Goal: Information Seeking & Learning: Learn about a topic

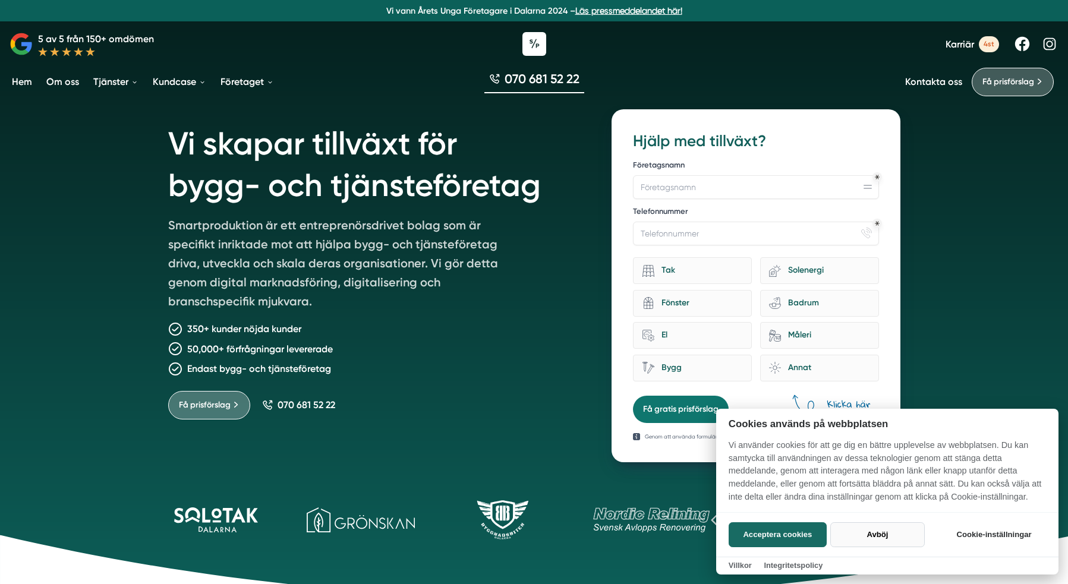
click at [876, 536] on button "Avböj" at bounding box center [878, 535] width 95 height 25
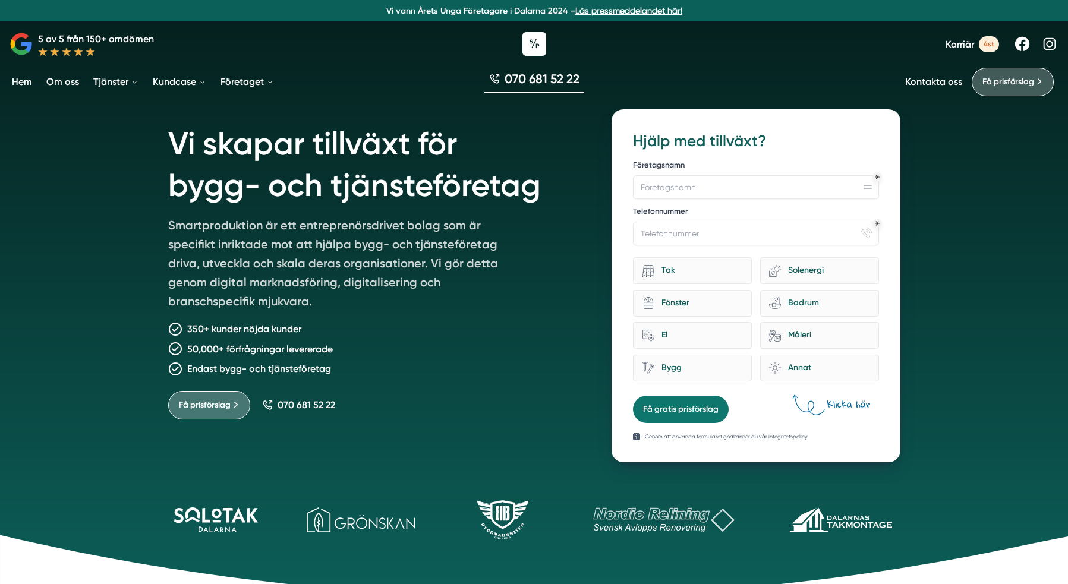
click at [64, 83] on link "Om oss" at bounding box center [62, 82] width 37 height 30
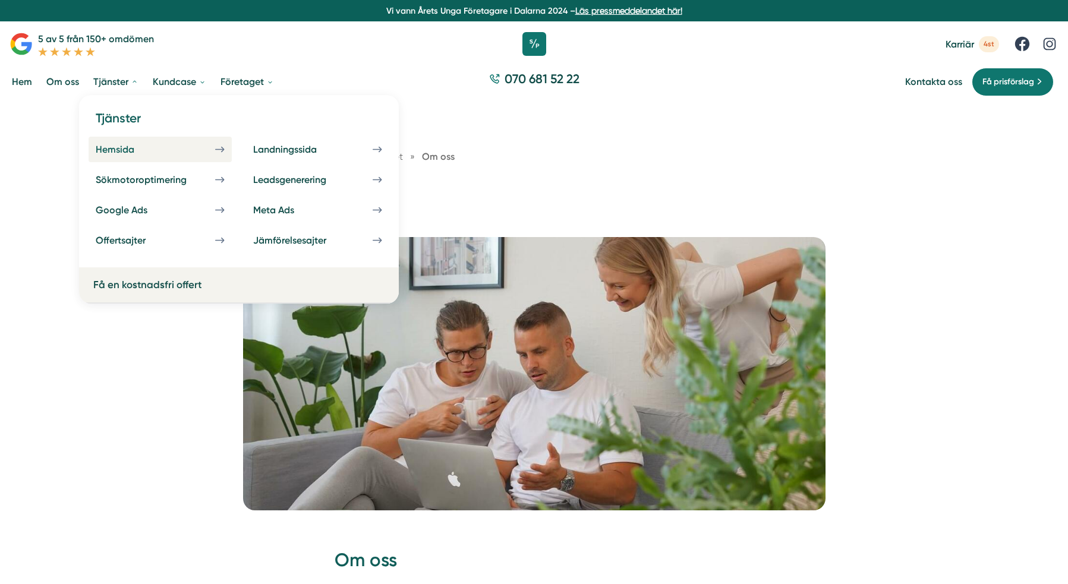
click at [158, 149] on div "Hemsida" at bounding box center [129, 149] width 67 height 11
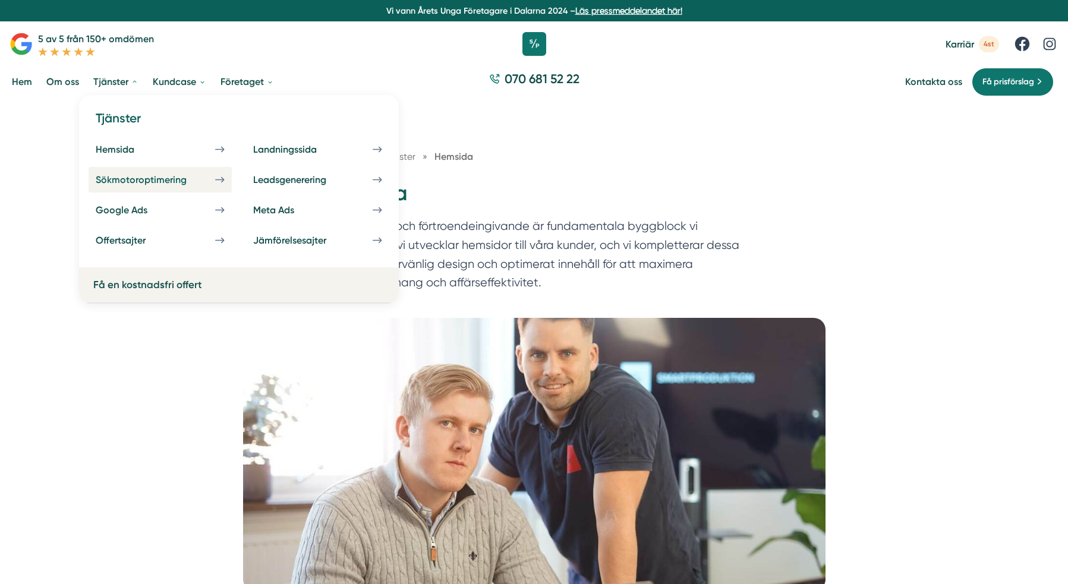
click at [166, 185] on div "Sökmotoroptimering" at bounding box center [156, 179] width 120 height 11
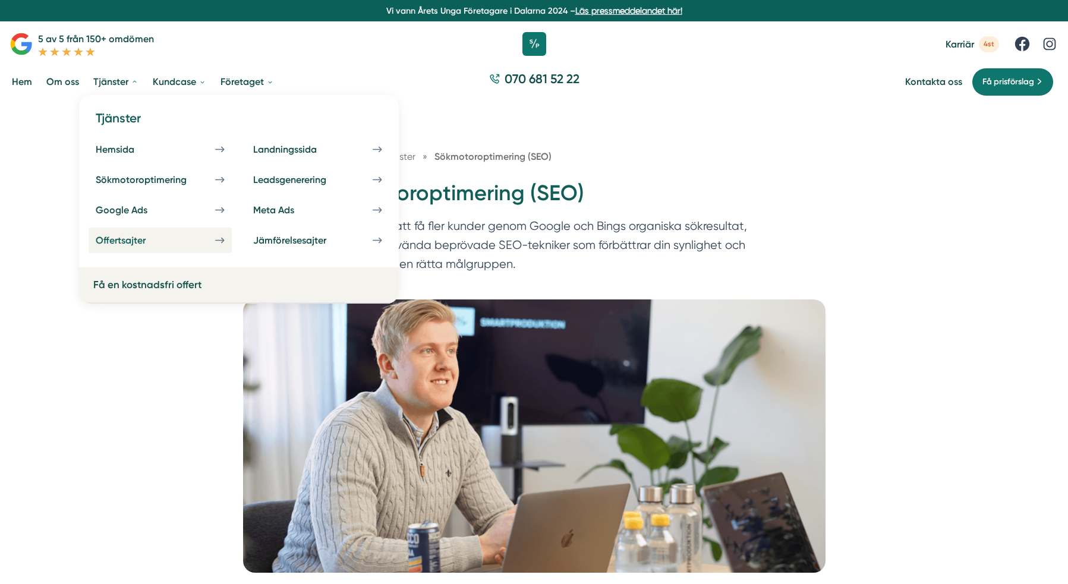
click at [152, 241] on div "Offertsajter" at bounding box center [135, 240] width 78 height 11
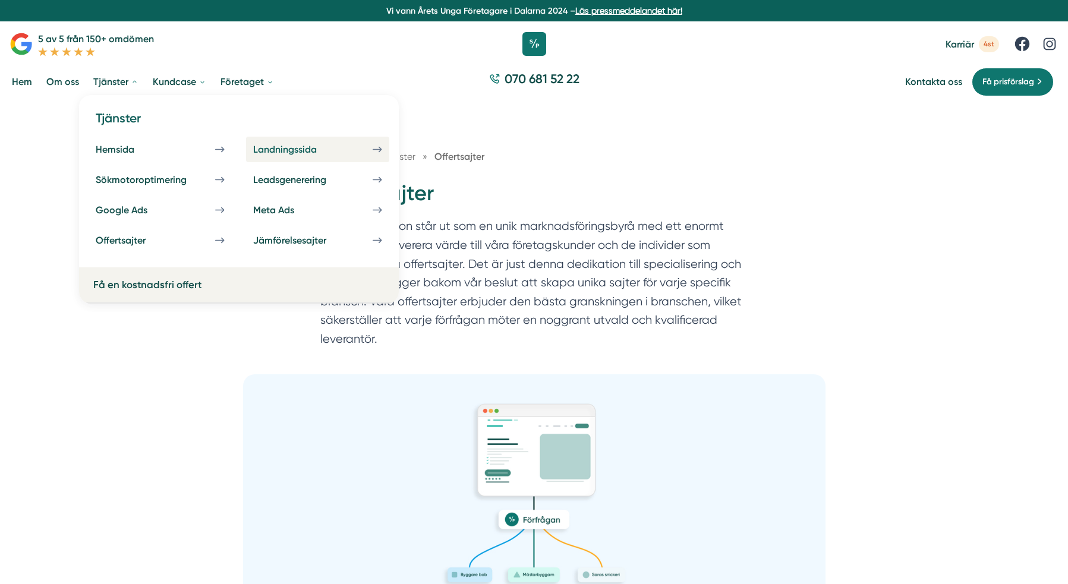
click at [319, 151] on div "Landningssida" at bounding box center [299, 149] width 92 height 11
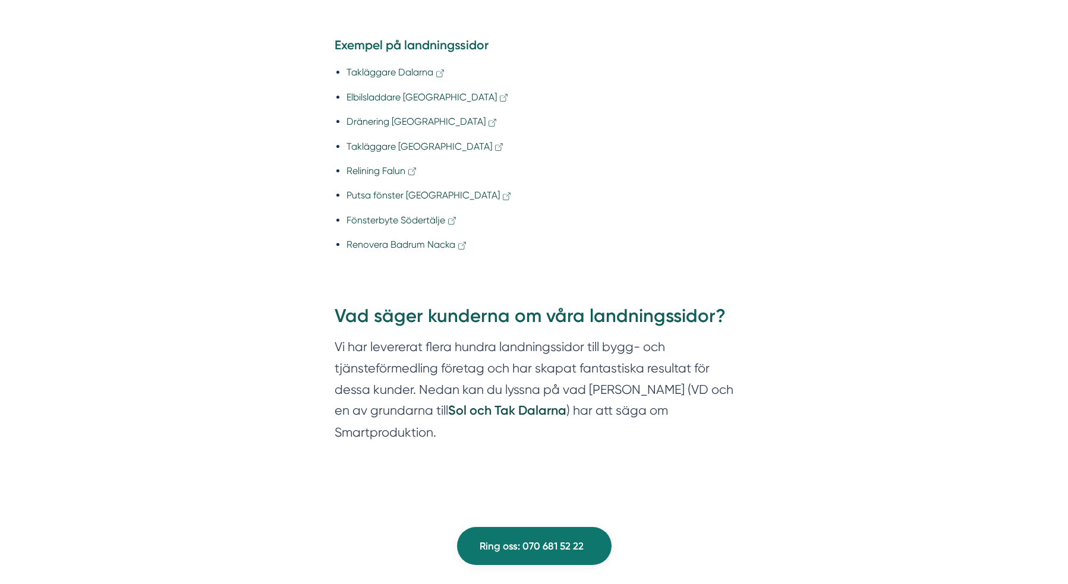
scroll to position [1140, 0]
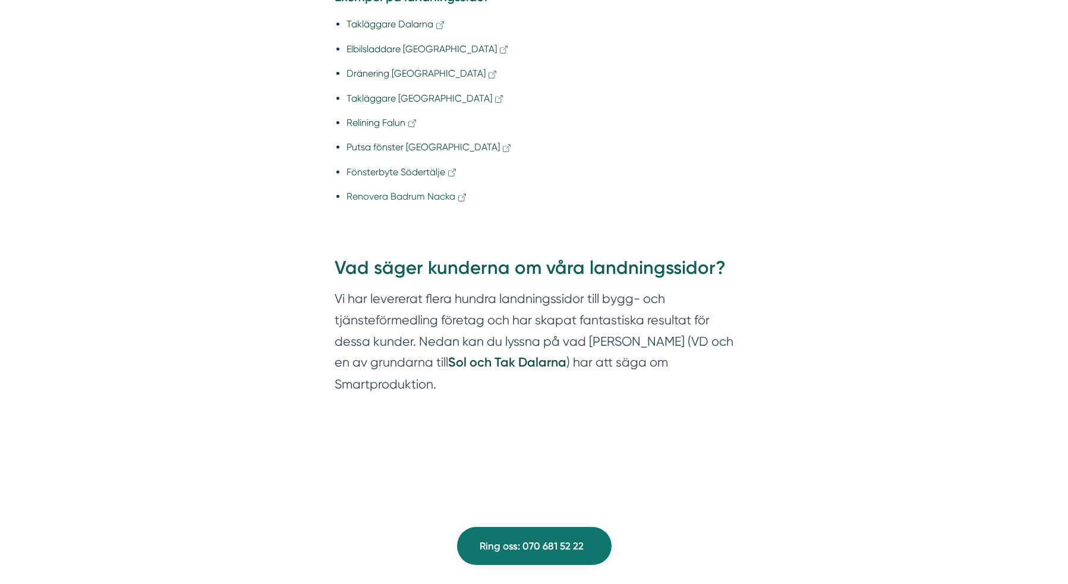
click at [399, 200] on link "Renovera Badrum Nacka" at bounding box center [407, 196] width 121 height 11
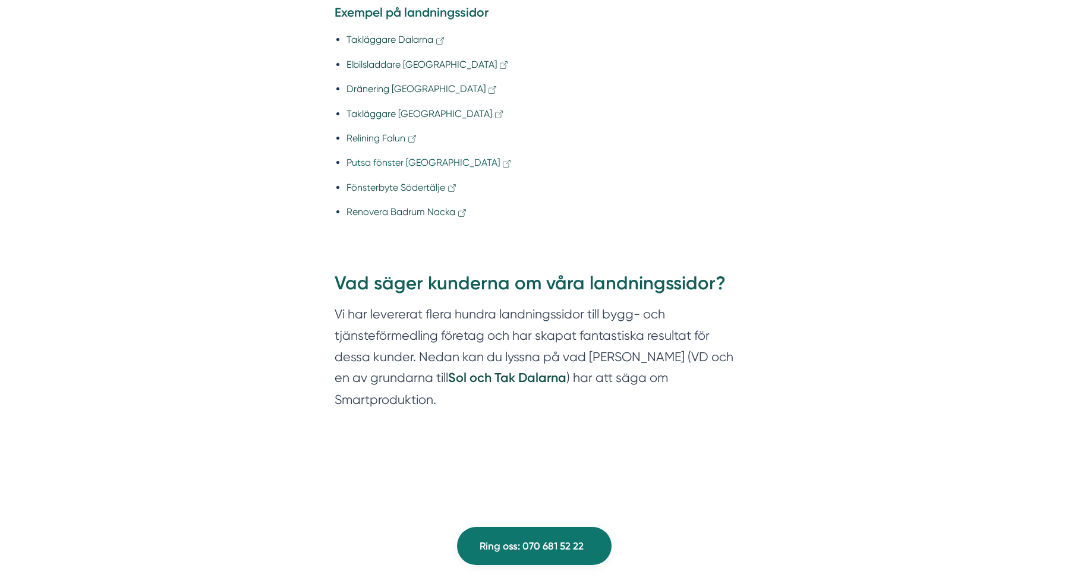
scroll to position [1099, 0]
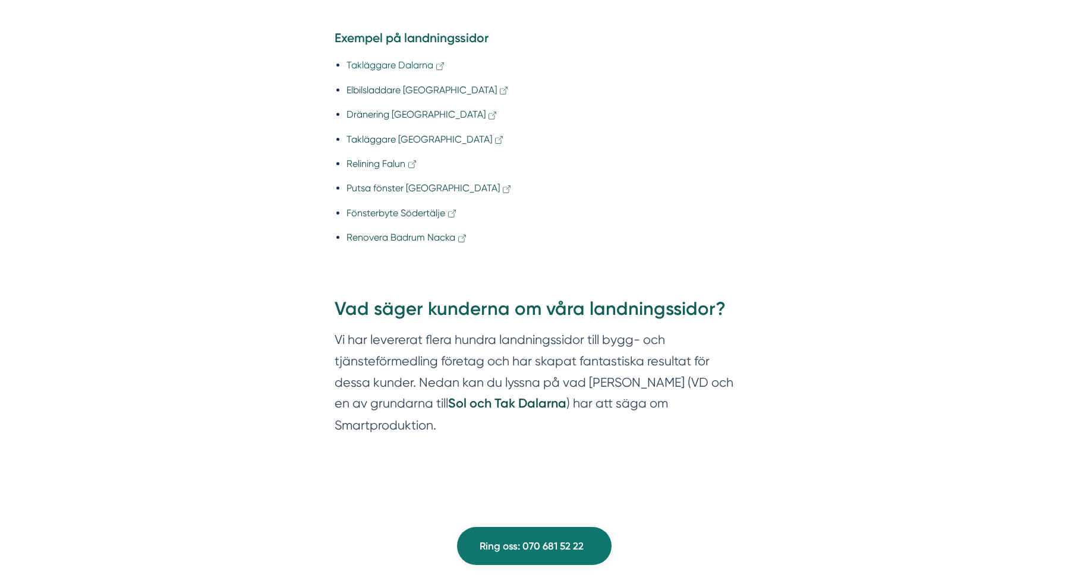
click at [381, 68] on link "Takläggare Dalarna" at bounding box center [396, 64] width 99 height 11
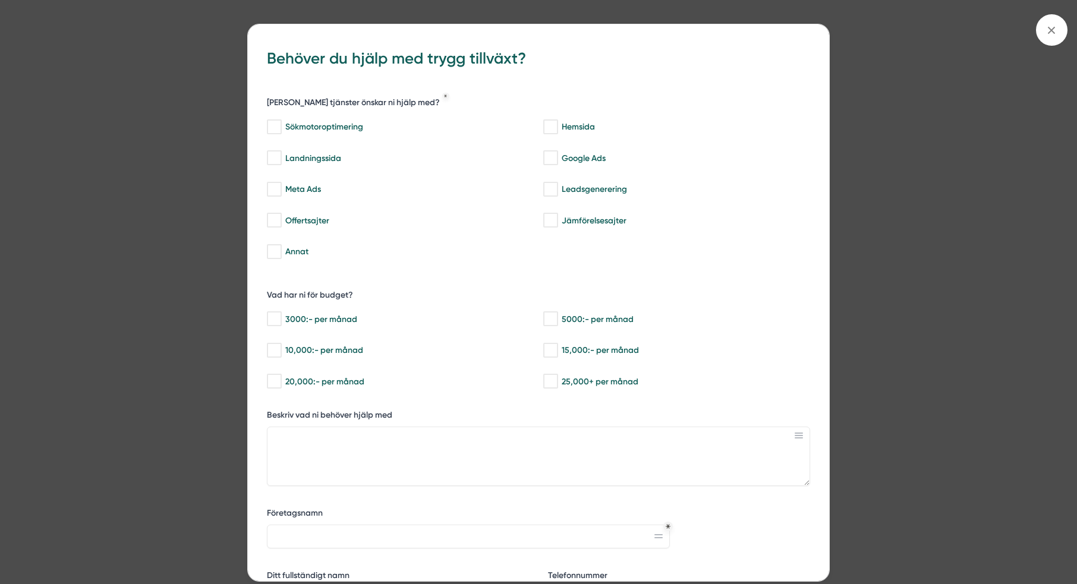
click at [911, 77] on div "bbc9b822-b2c6-488a-ab3e-9a2d59e49c7c Behöver du hjälp med trygg tillväxt? Vilka…" at bounding box center [538, 292] width 1077 height 584
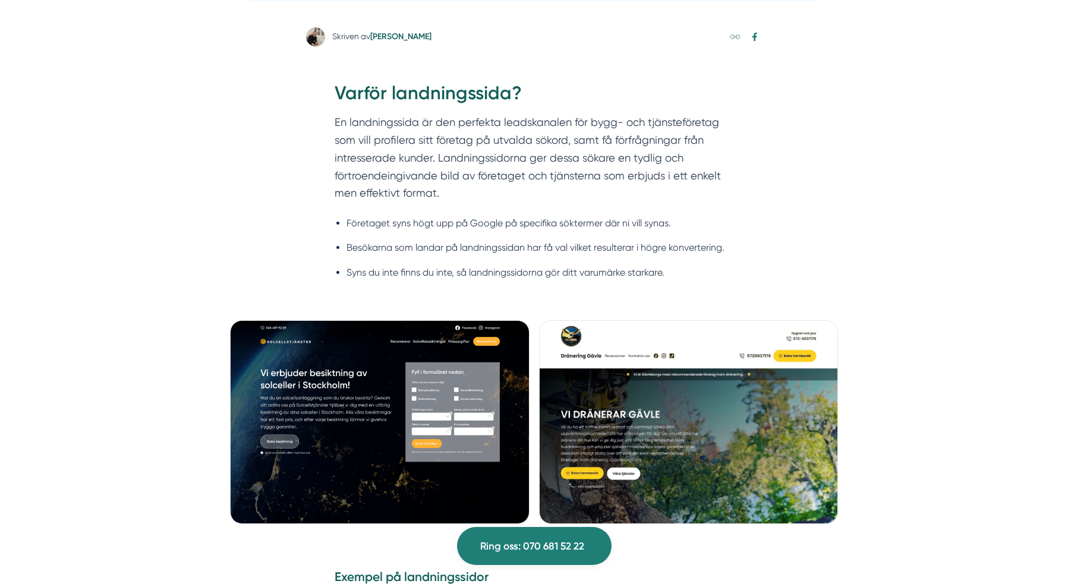
scroll to position [0, 0]
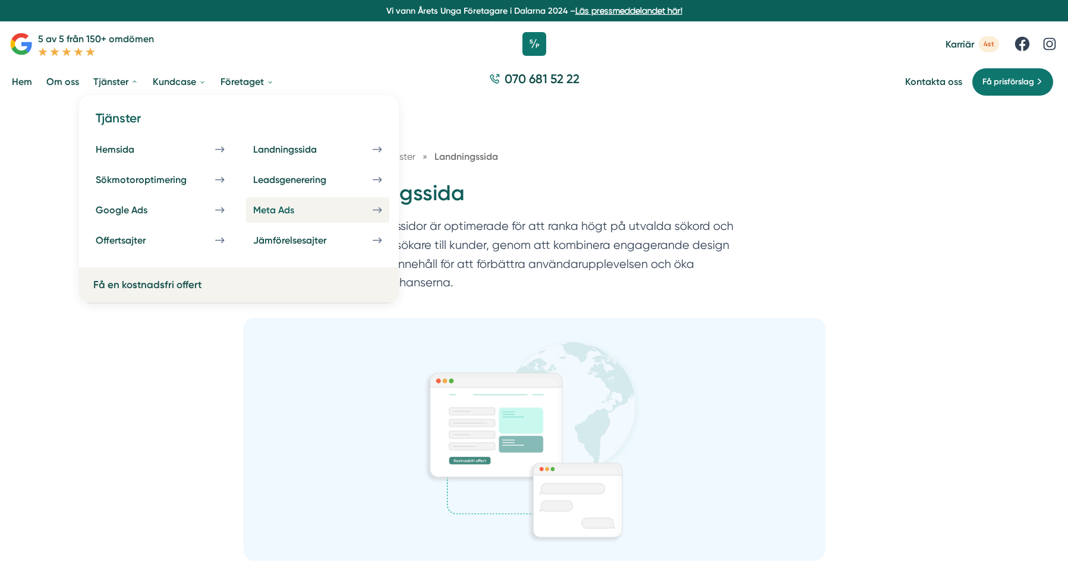
click at [310, 215] on div "Meta Ads" at bounding box center [288, 210] width 70 height 11
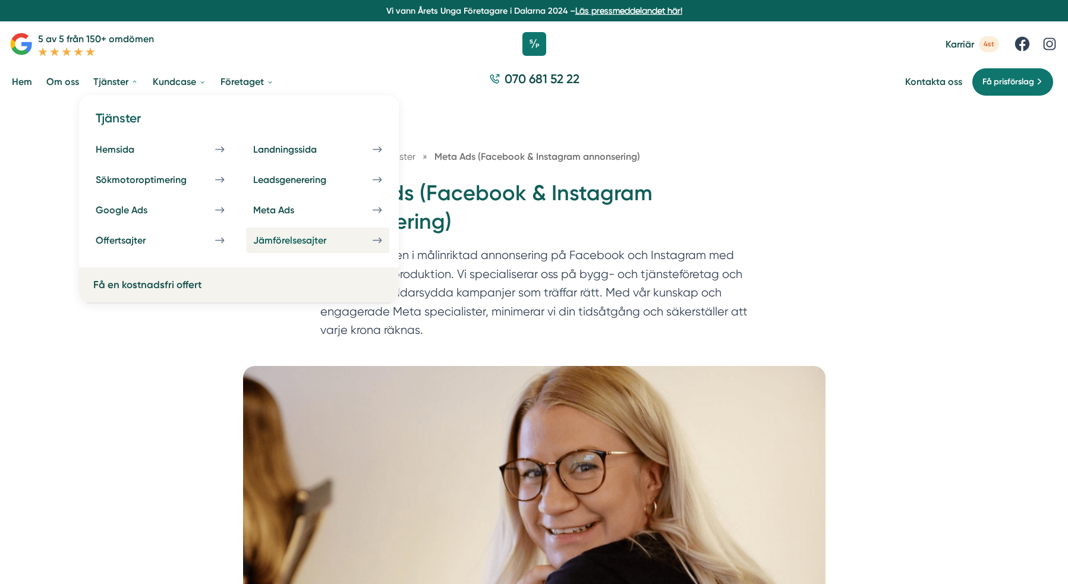
click at [292, 238] on div "Jämförelsesajter" at bounding box center [304, 240] width 102 height 11
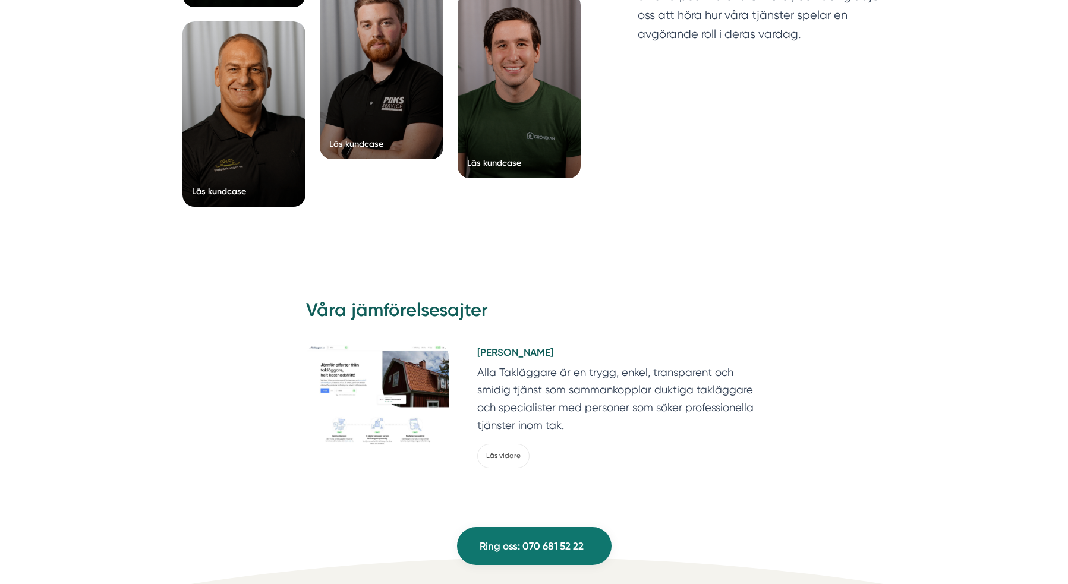
scroll to position [2360, 0]
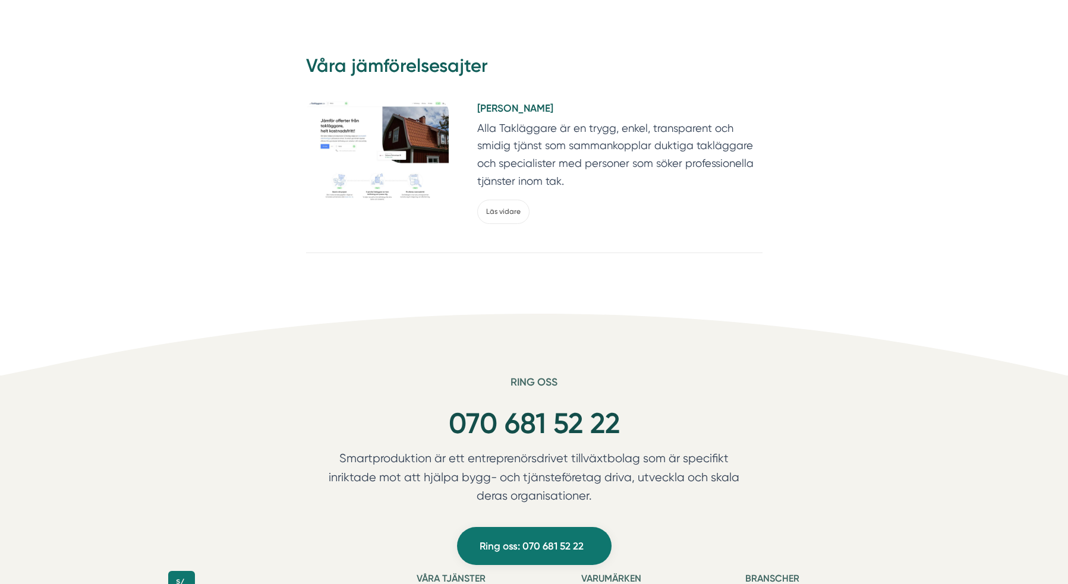
click at [504, 109] on h5 "Alla Takläggare" at bounding box center [619, 109] width 285 height 19
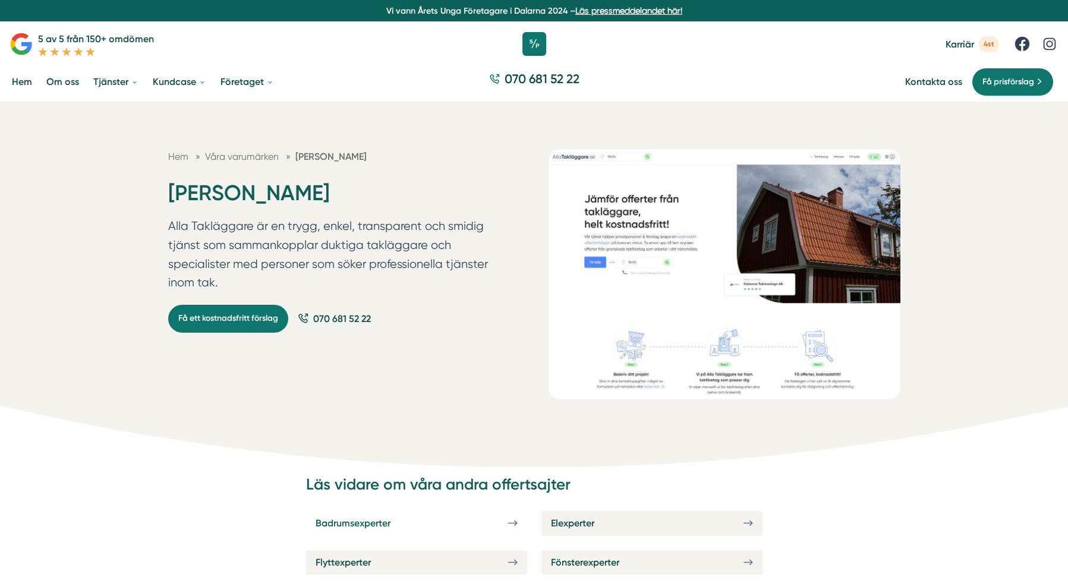
scroll to position [296, 0]
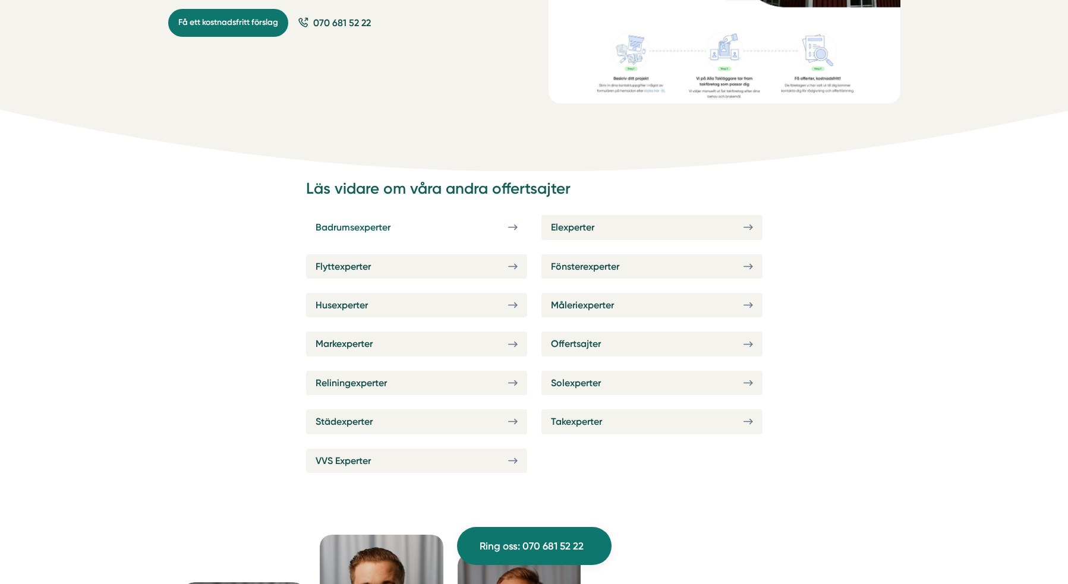
click at [474, 226] on link "Badrumsexperter" at bounding box center [416, 227] width 221 height 24
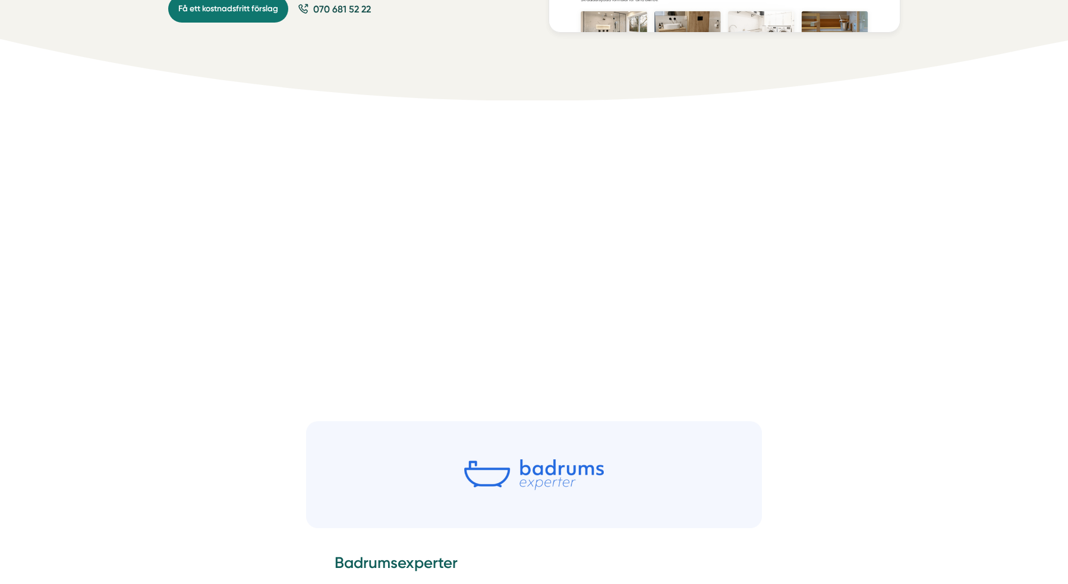
scroll to position [595, 0]
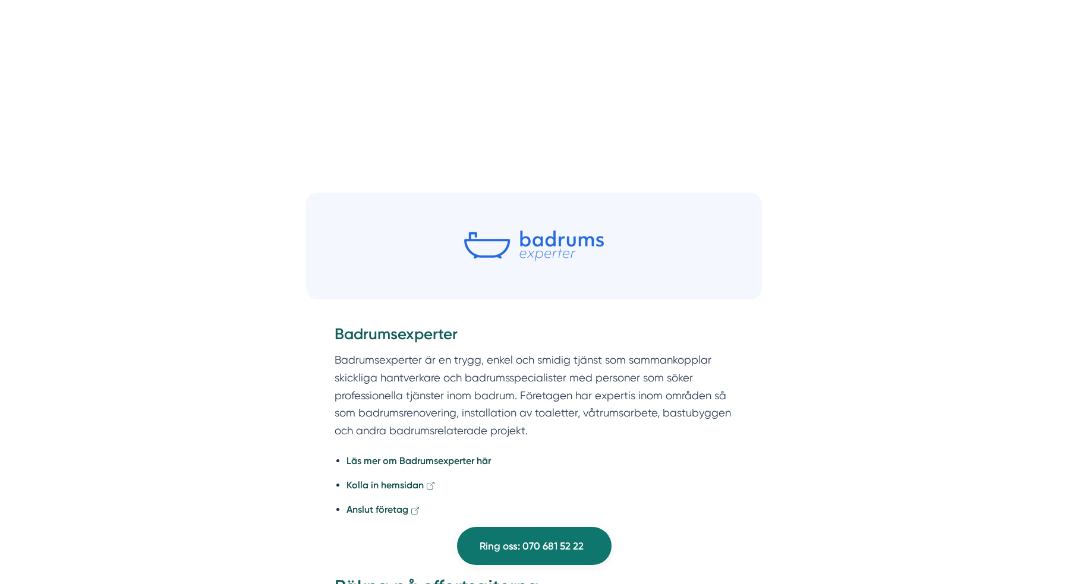
click at [595, 249] on img at bounding box center [534, 246] width 457 height 107
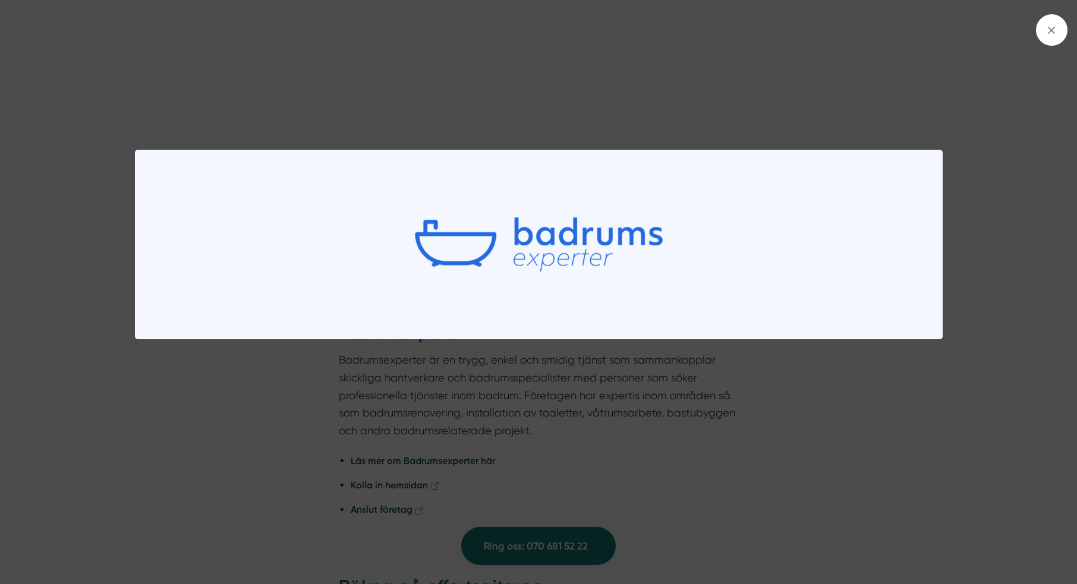
click at [705, 382] on div at bounding box center [538, 292] width 1077 height 584
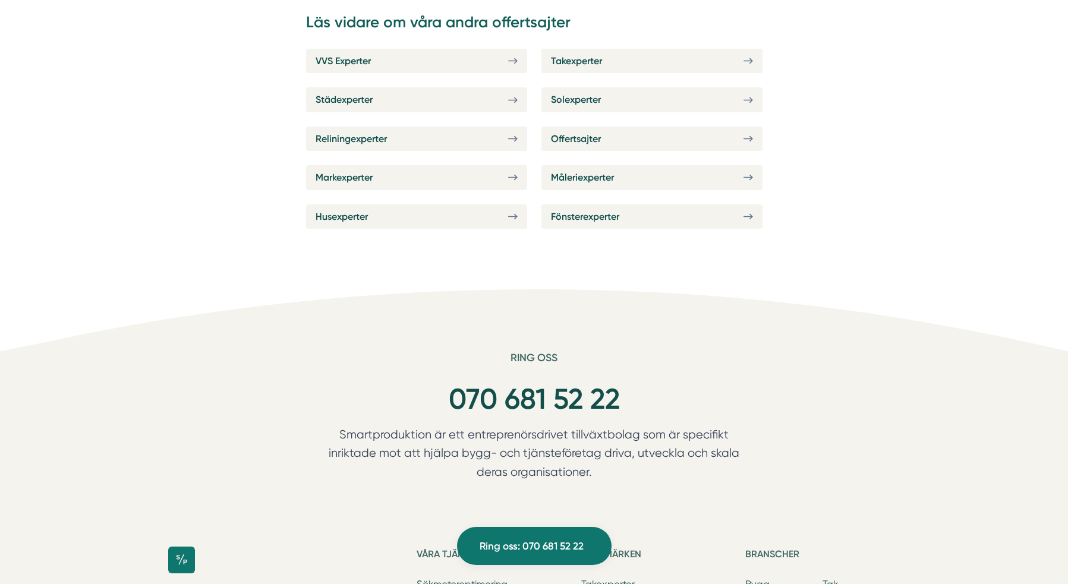
scroll to position [2542, 0]
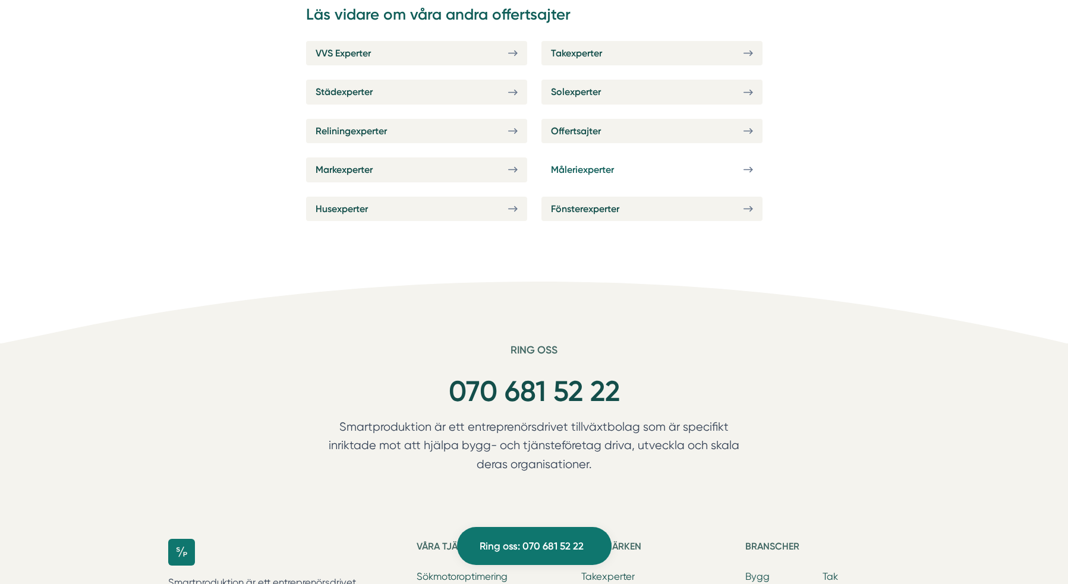
click at [583, 173] on span "Måleriexperter" at bounding box center [582, 169] width 63 height 15
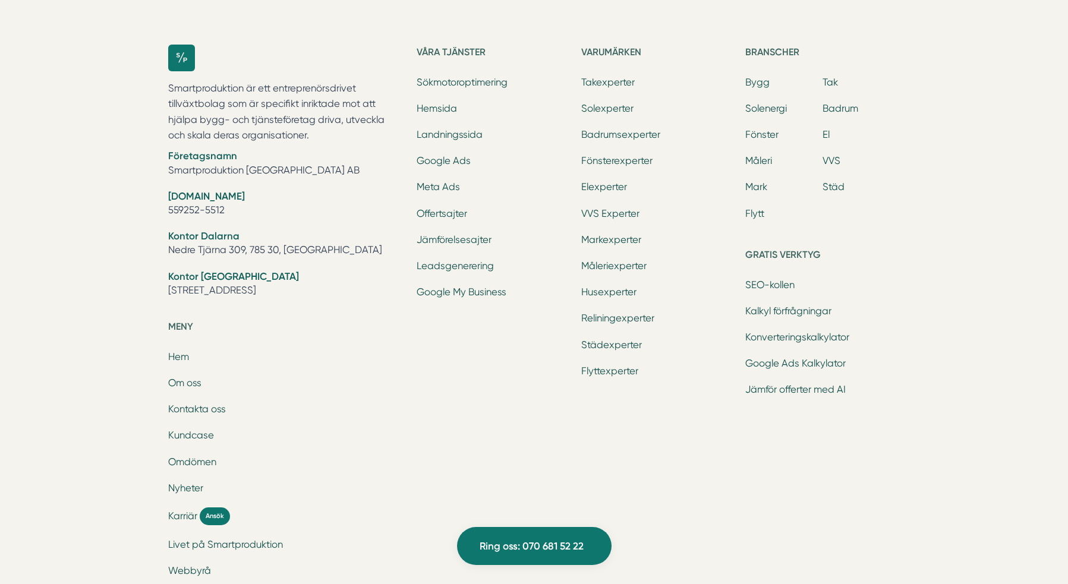
scroll to position [6118, 0]
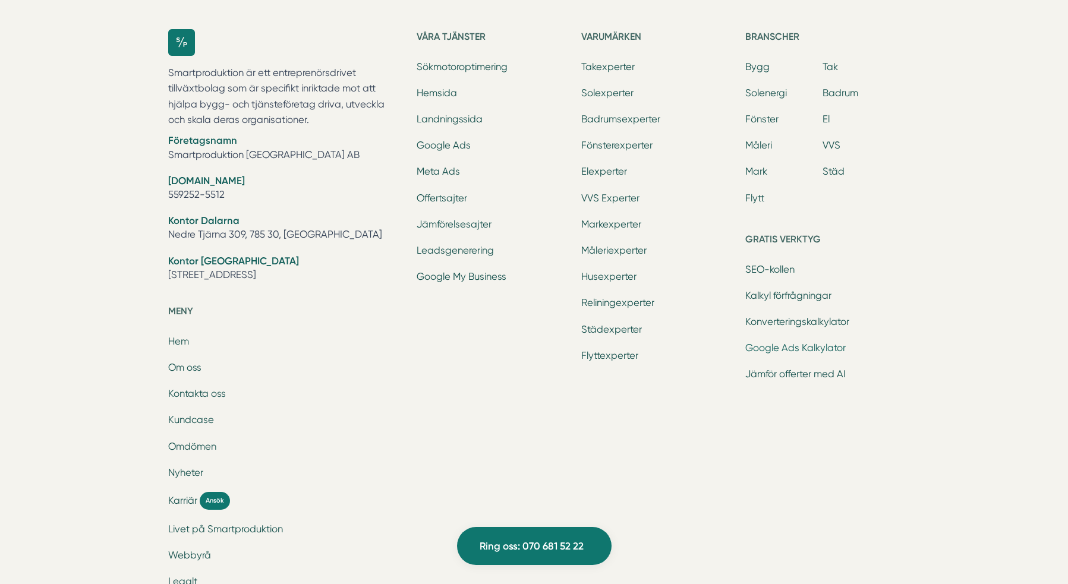
click at [781, 350] on link "Google Ads Kalkylator" at bounding box center [796, 347] width 100 height 11
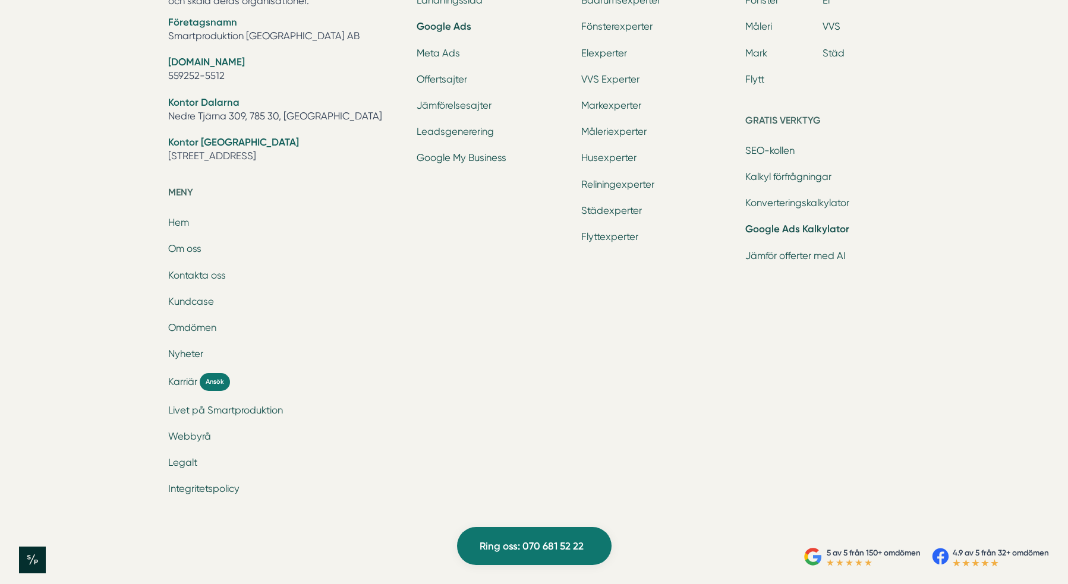
scroll to position [3656, 0]
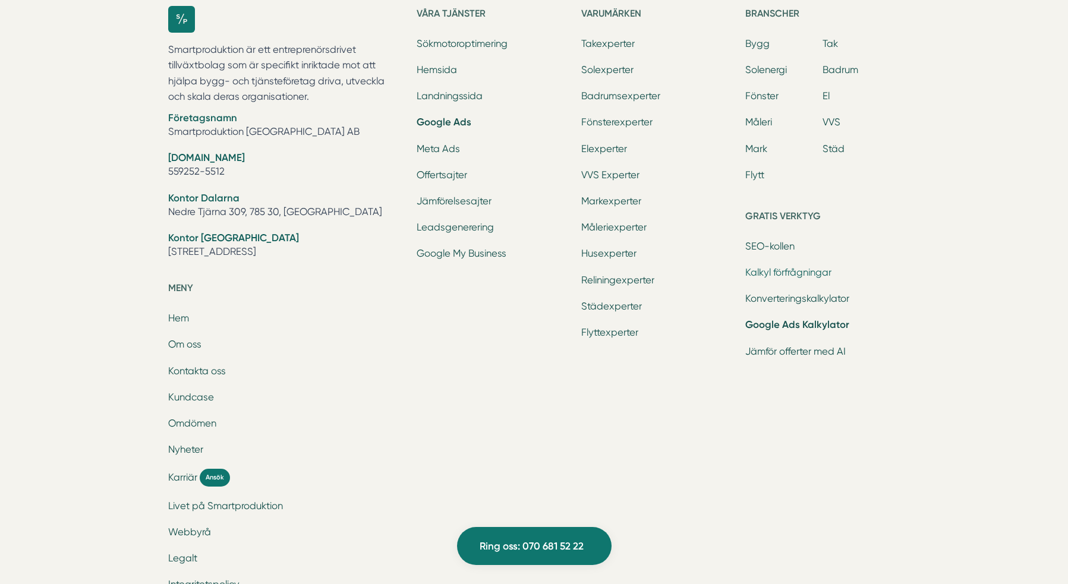
click at [776, 271] on link "Kalkyl förfrågningar" at bounding box center [789, 272] width 86 height 11
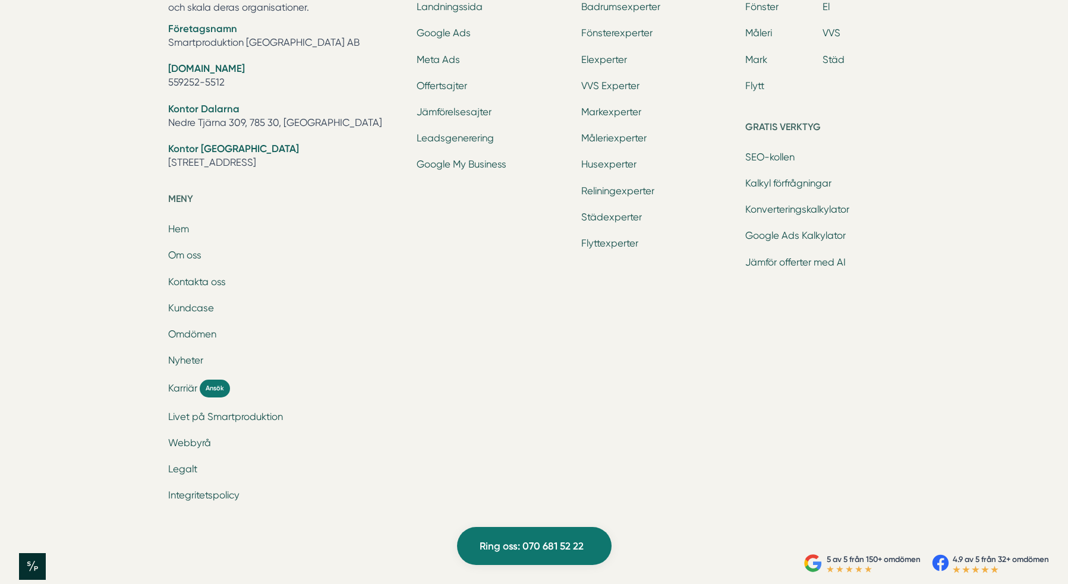
scroll to position [2397, 0]
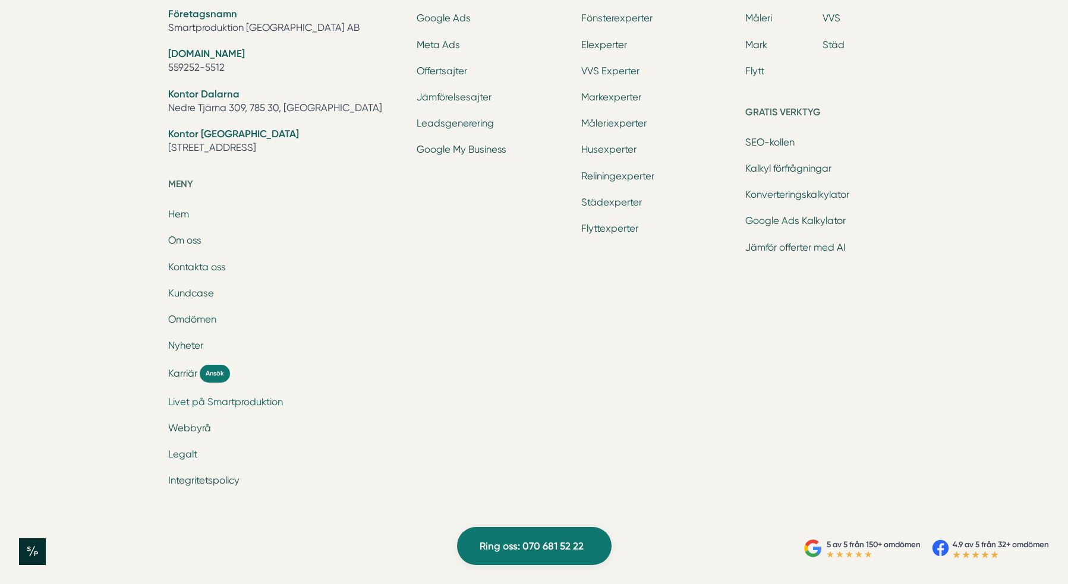
click at [246, 401] on link "Livet på Smartproduktion" at bounding box center [225, 402] width 115 height 11
click at [200, 430] on link "Webbyrå" at bounding box center [189, 428] width 43 height 11
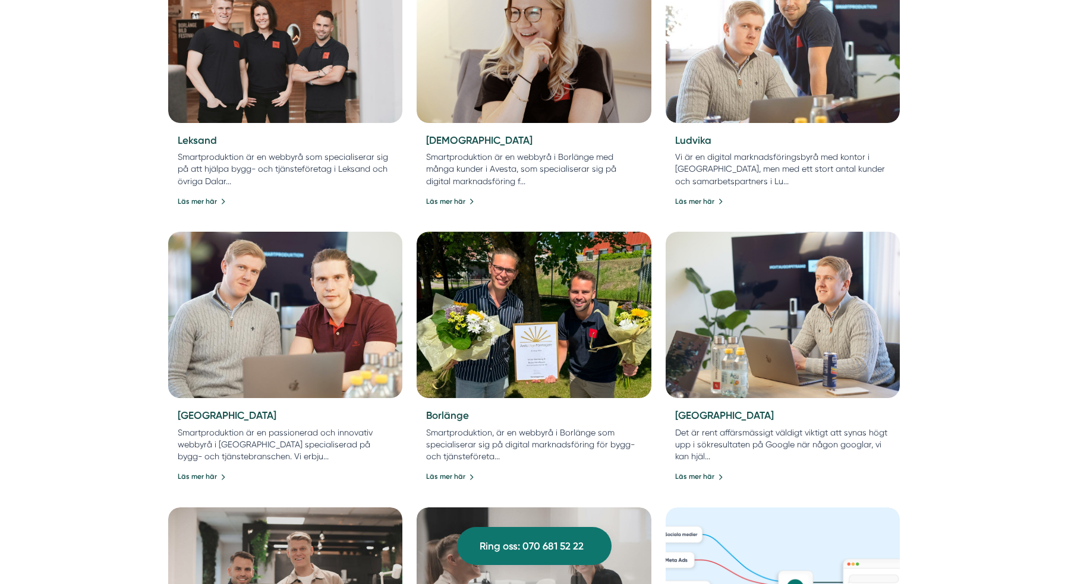
scroll to position [536, 0]
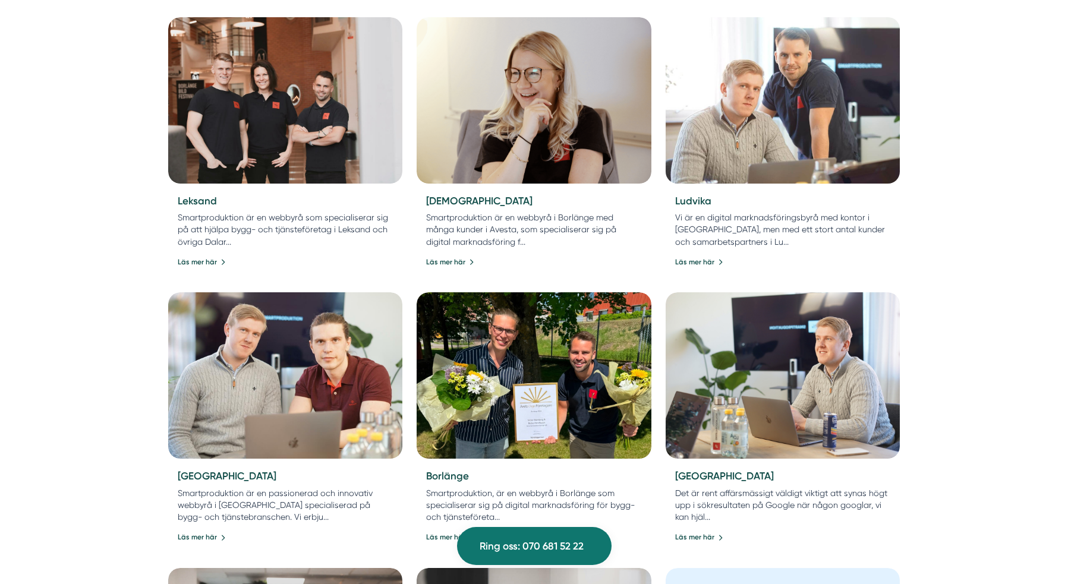
click at [804, 144] on img at bounding box center [783, 100] width 246 height 175
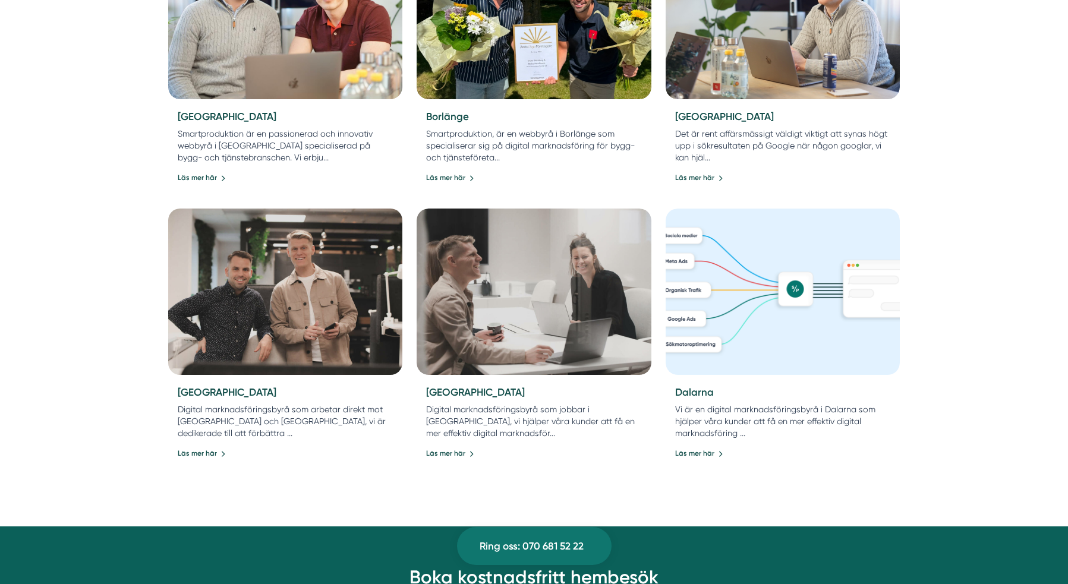
scroll to position [1018, 0]
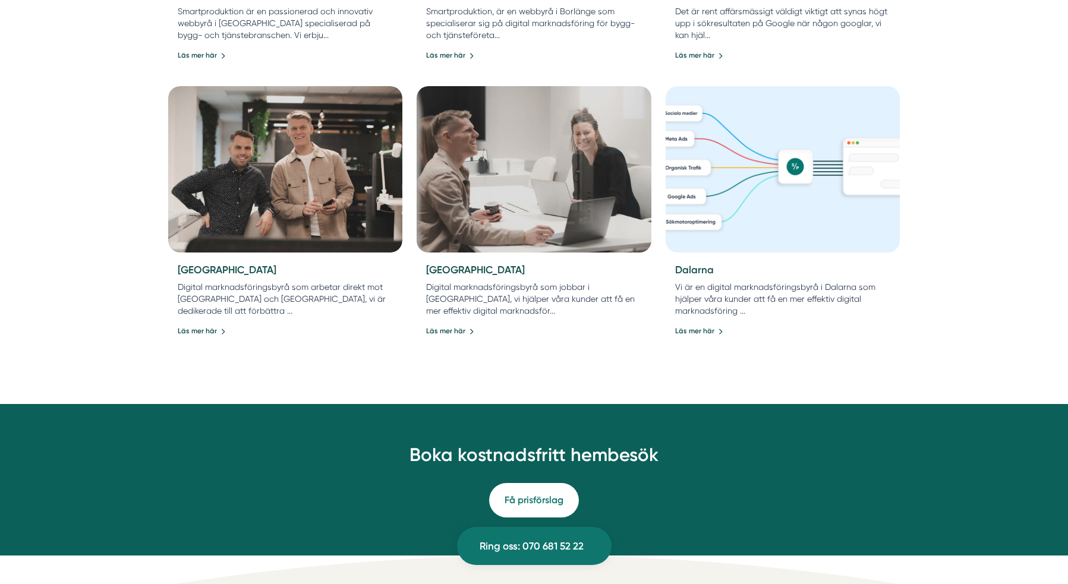
click at [533, 215] on img at bounding box center [534, 169] width 246 height 175
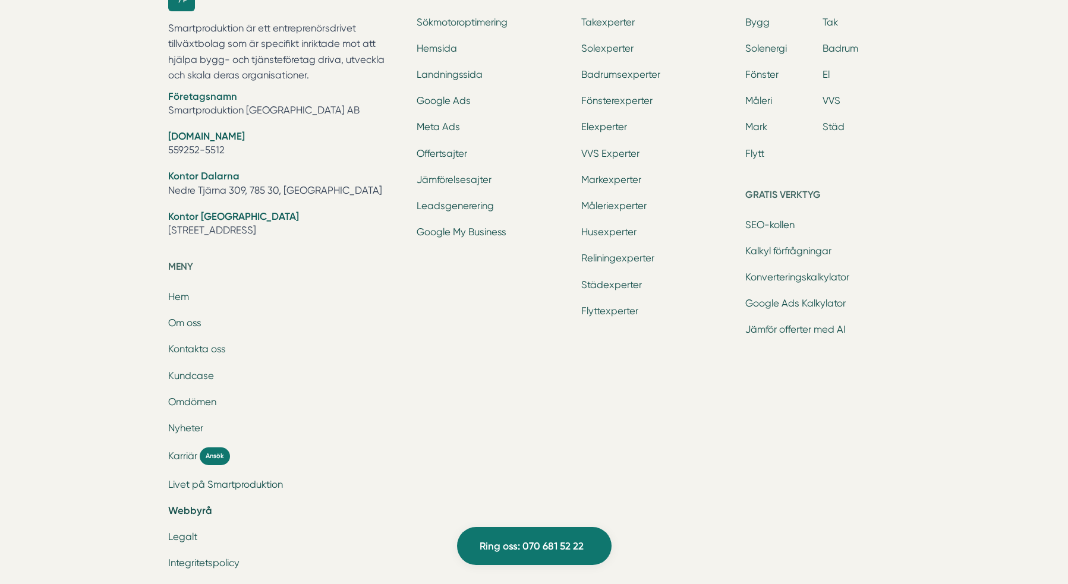
scroll to position [1929, 0]
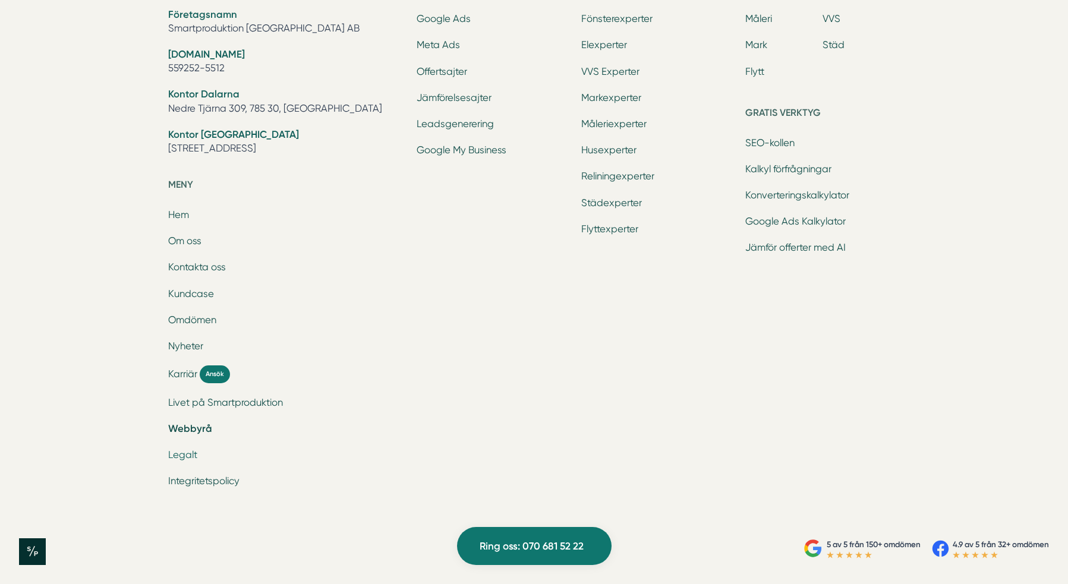
click at [186, 452] on link "Legalt" at bounding box center [182, 454] width 29 height 11
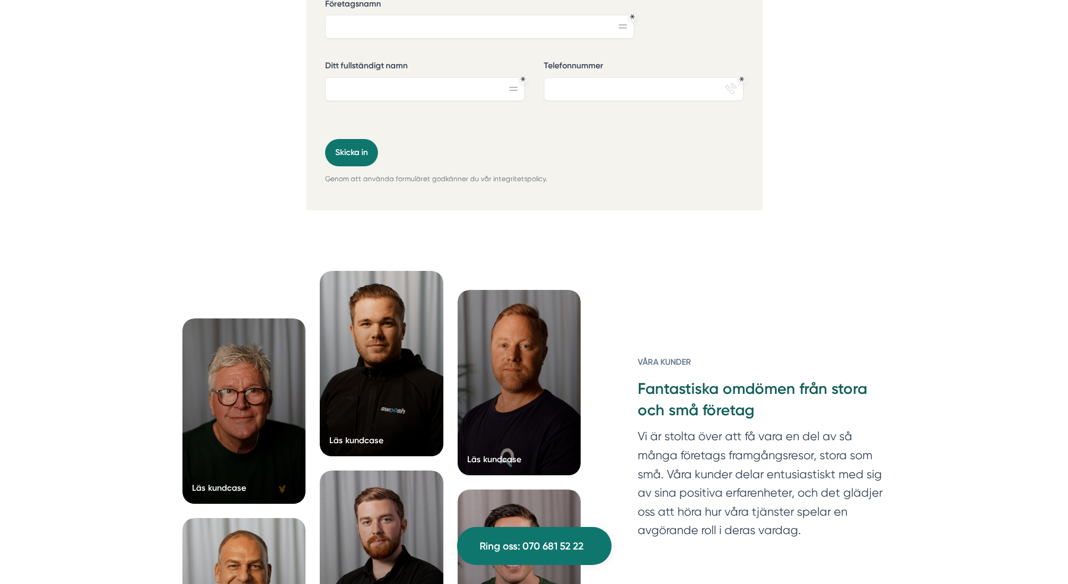
scroll to position [3158, 0]
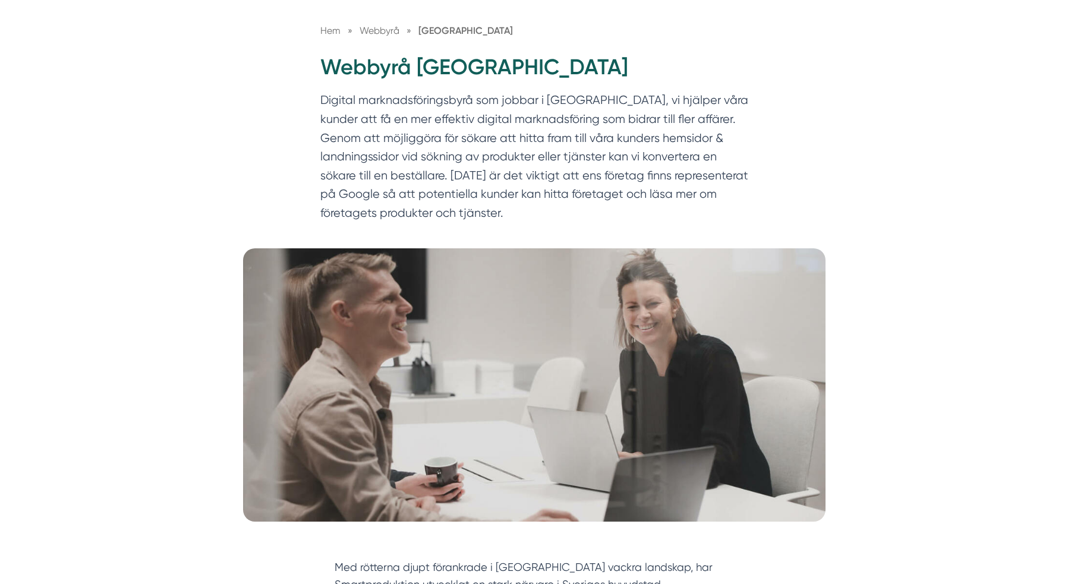
scroll to position [518, 0]
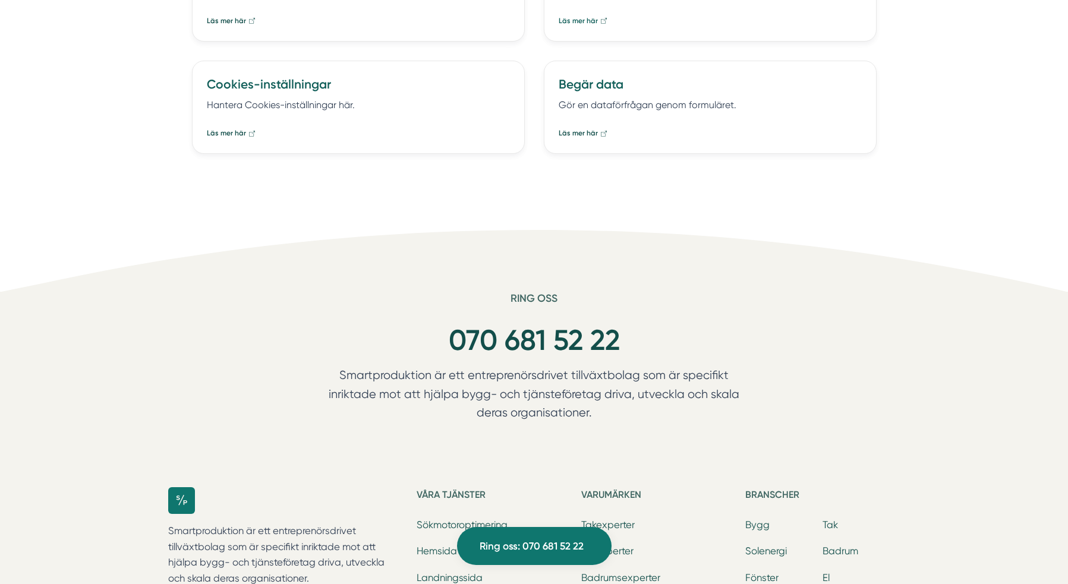
scroll to position [121, 0]
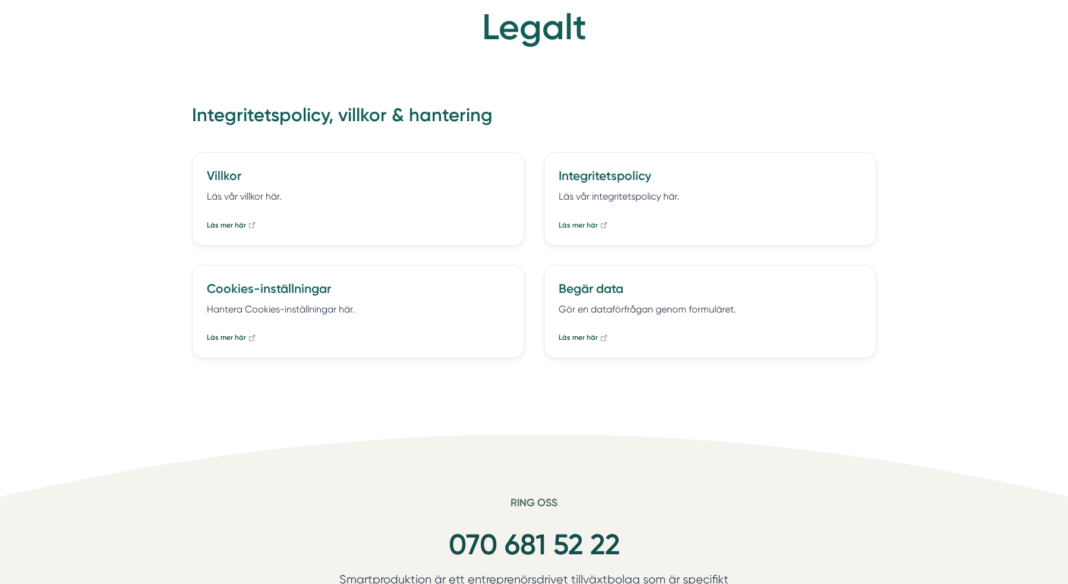
click at [578, 220] on span "Läs mer här" at bounding box center [578, 225] width 39 height 11
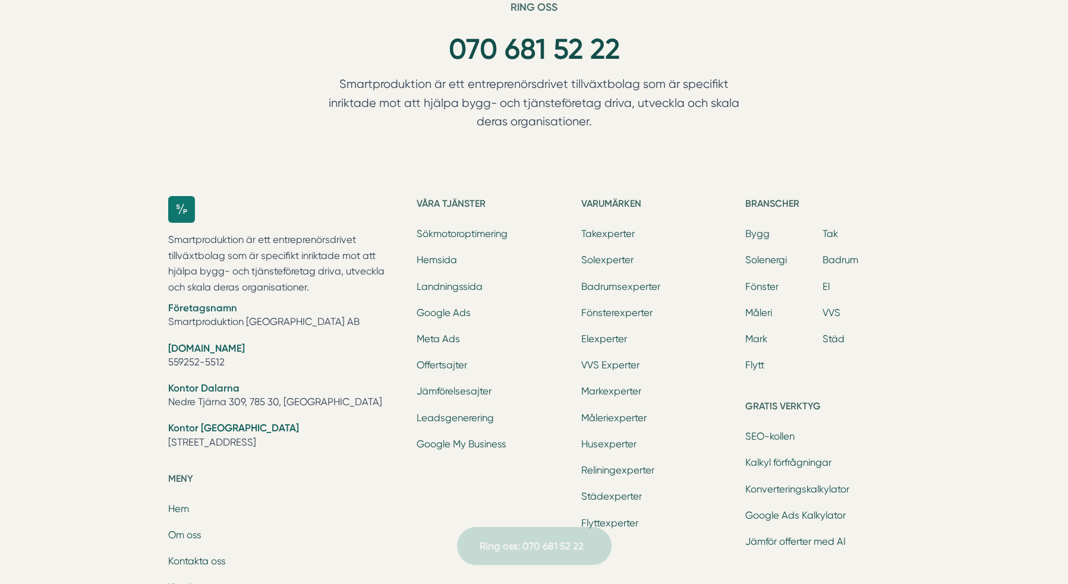
scroll to position [910, 0]
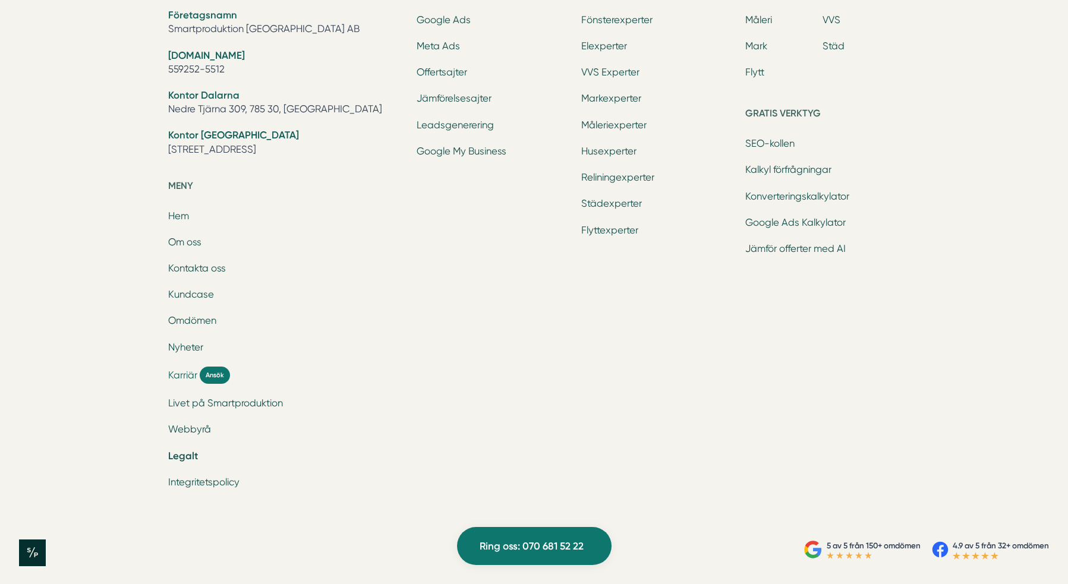
click at [188, 375] on span "Karriär" at bounding box center [182, 376] width 29 height 14
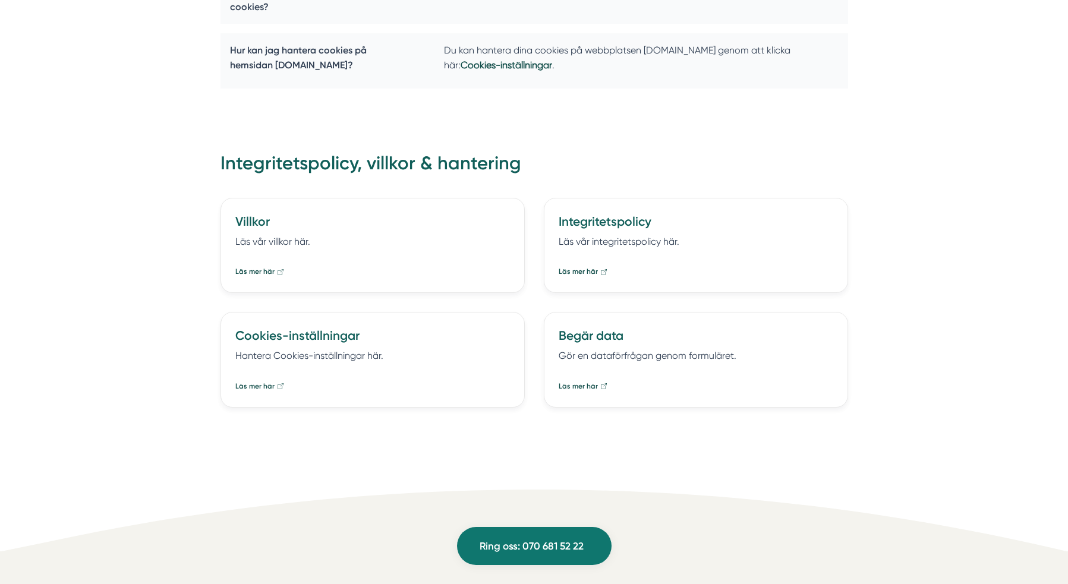
scroll to position [5881, 0]
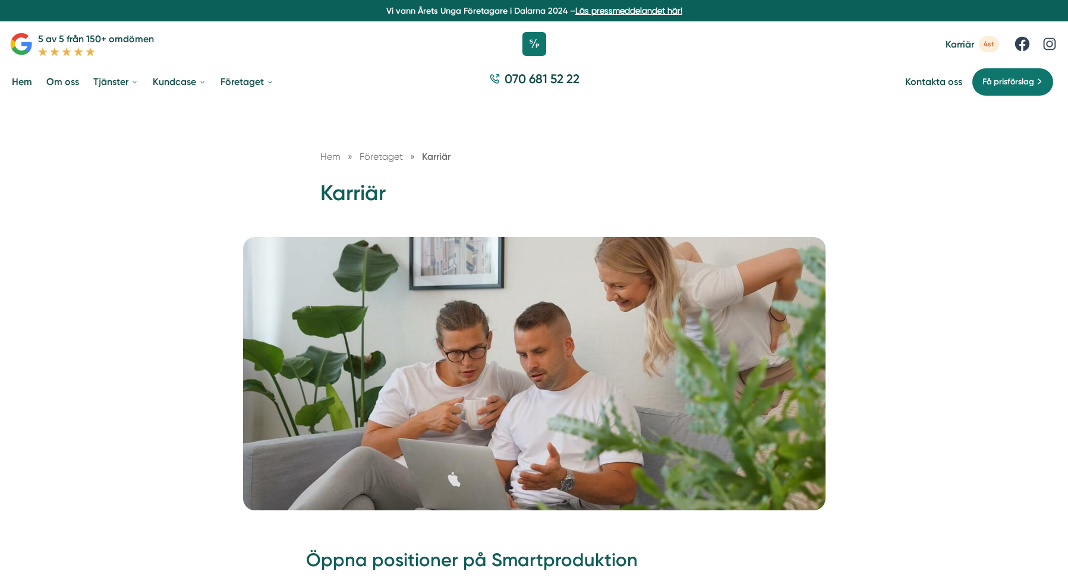
click at [377, 153] on span "Företaget" at bounding box center [381, 156] width 43 height 11
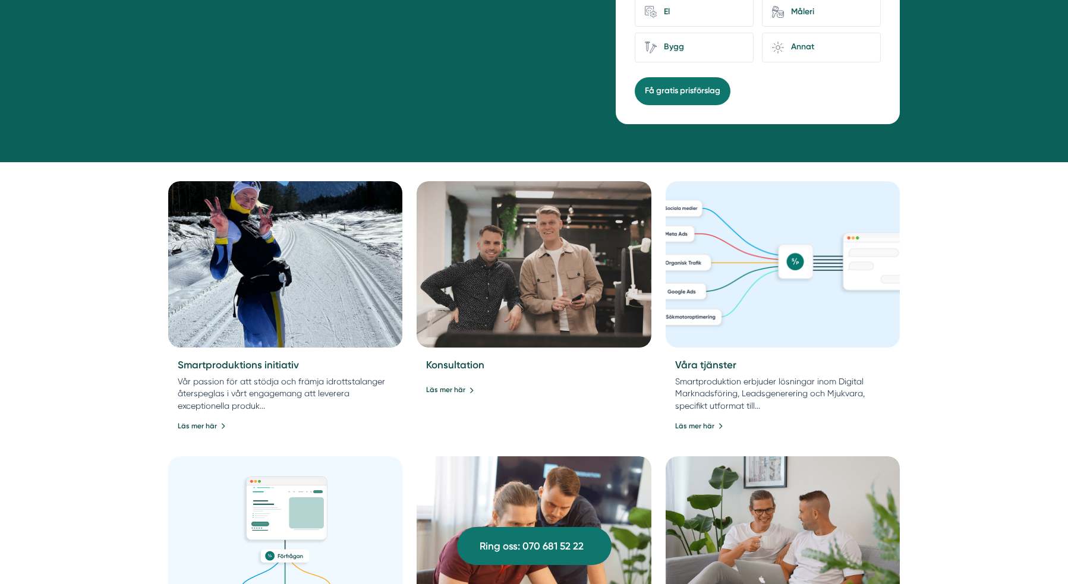
scroll to position [379, 0]
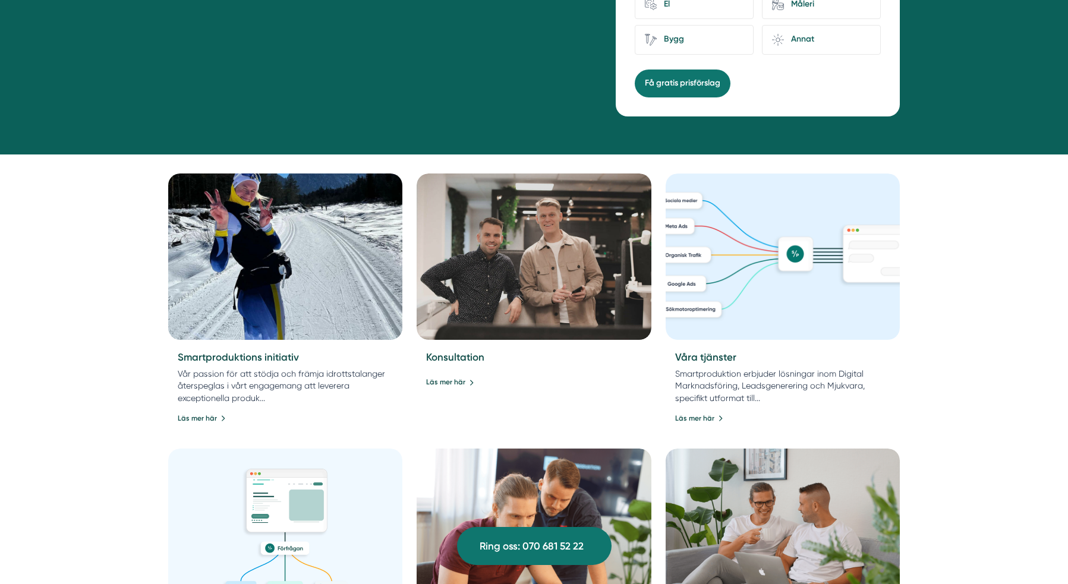
click at [284, 267] on img at bounding box center [285, 256] width 246 height 175
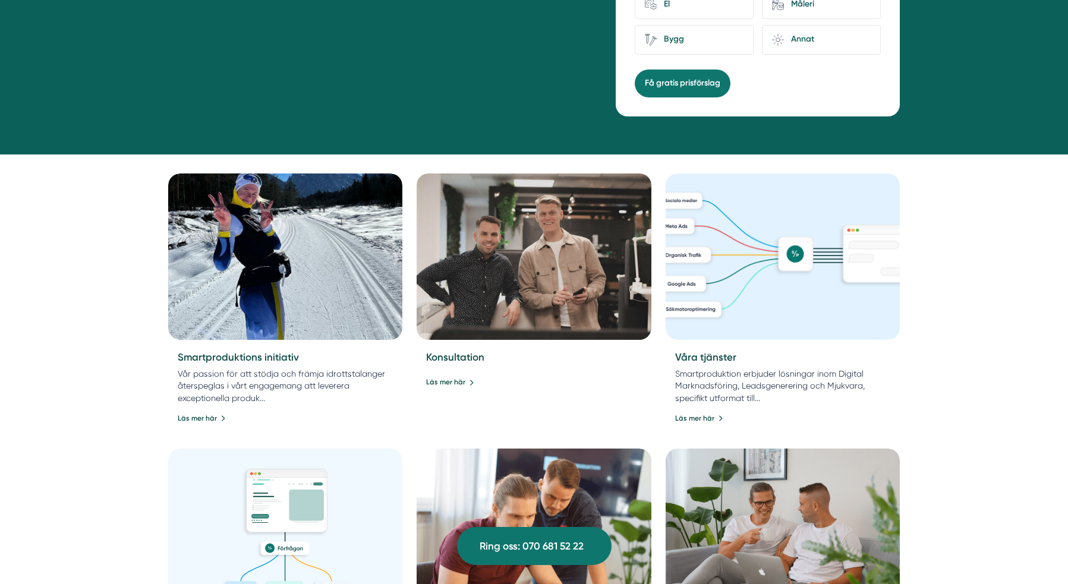
click at [530, 283] on img at bounding box center [534, 256] width 246 height 175
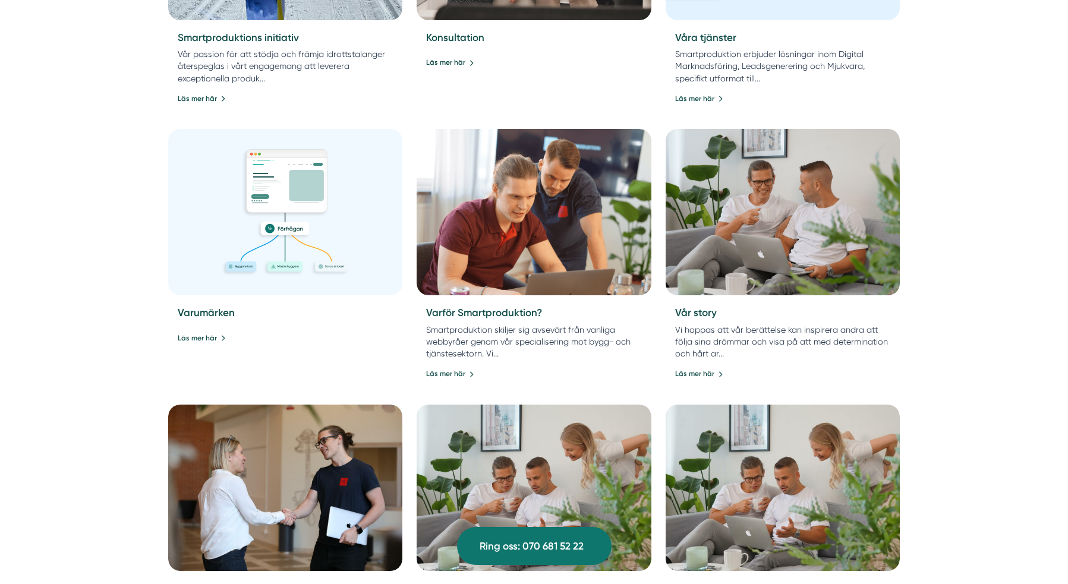
scroll to position [707, 0]
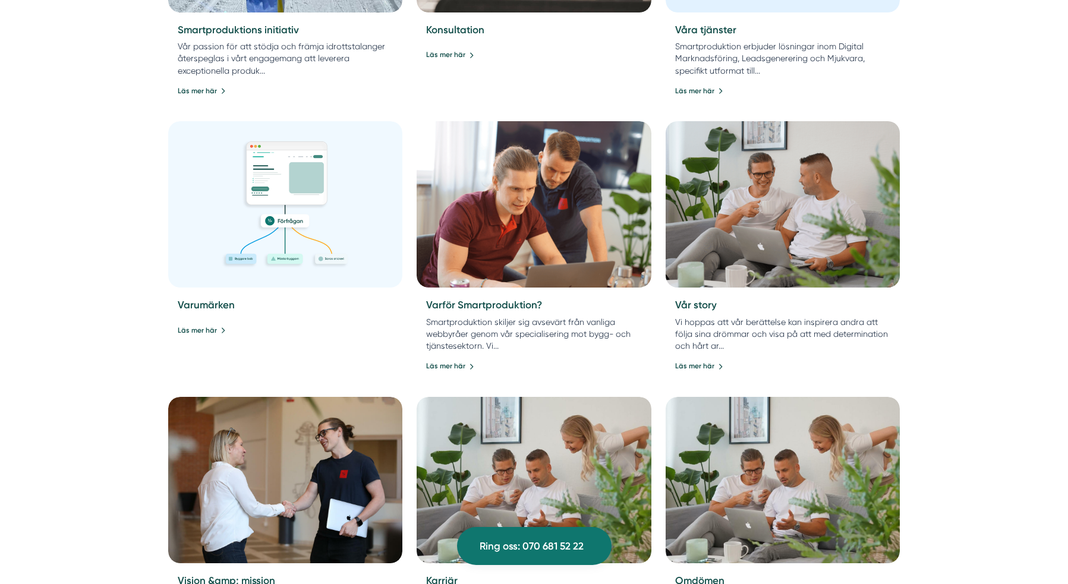
click at [770, 225] on img at bounding box center [783, 204] width 246 height 175
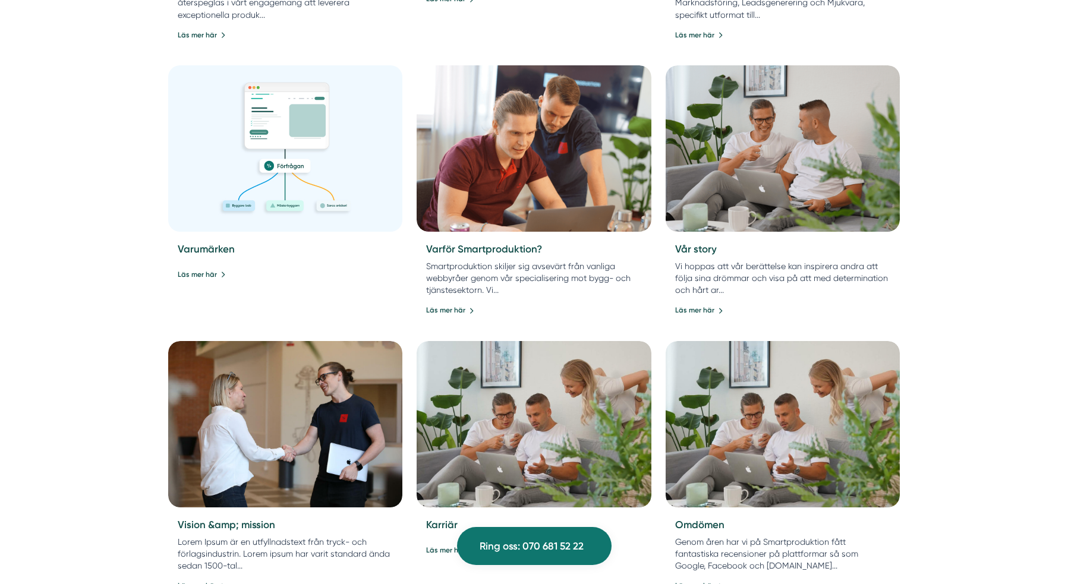
scroll to position [961, 0]
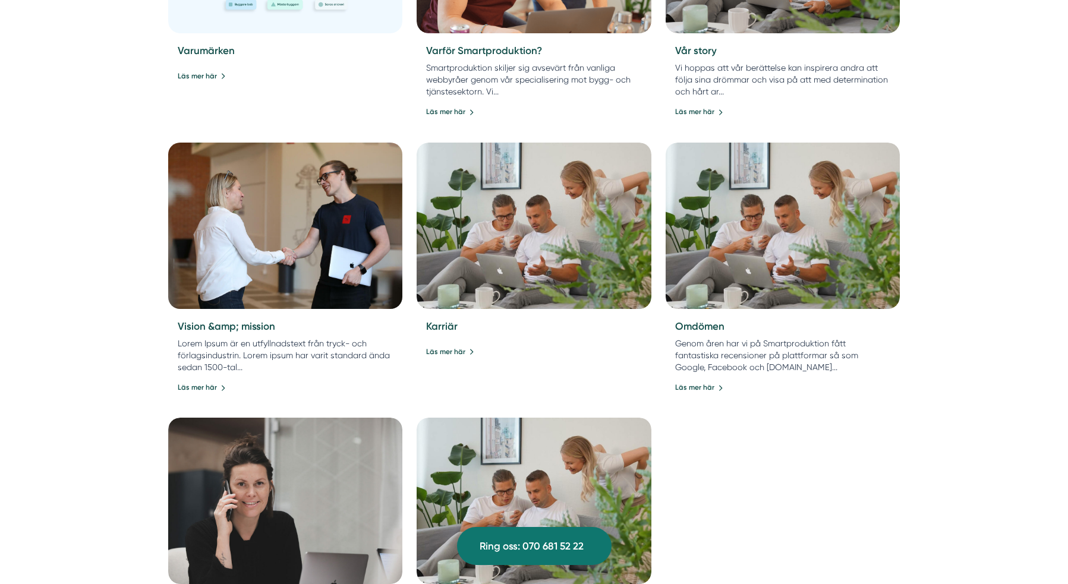
click at [359, 219] on img at bounding box center [285, 226] width 246 height 175
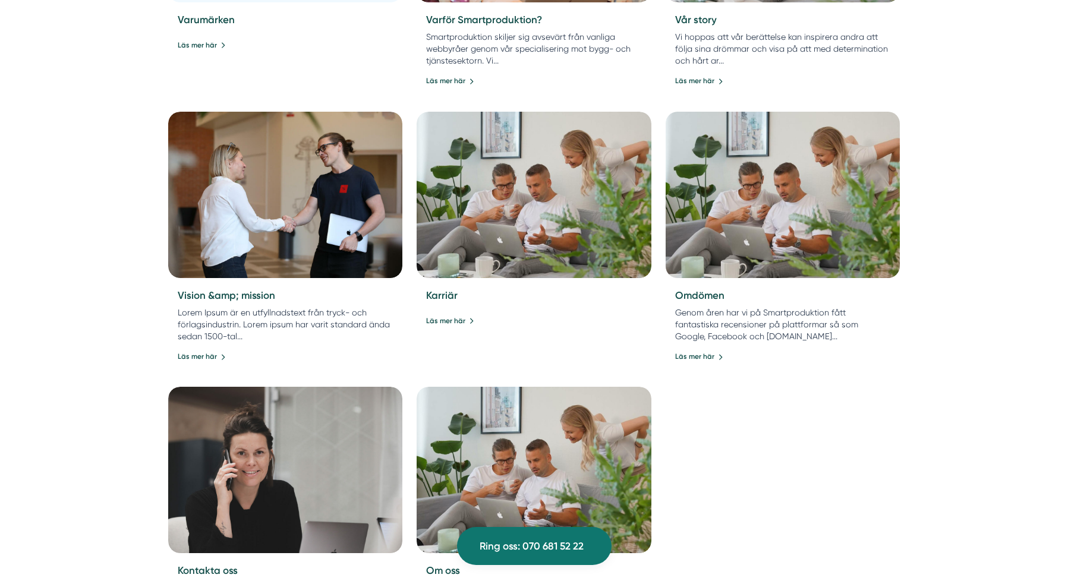
scroll to position [1076, 0]
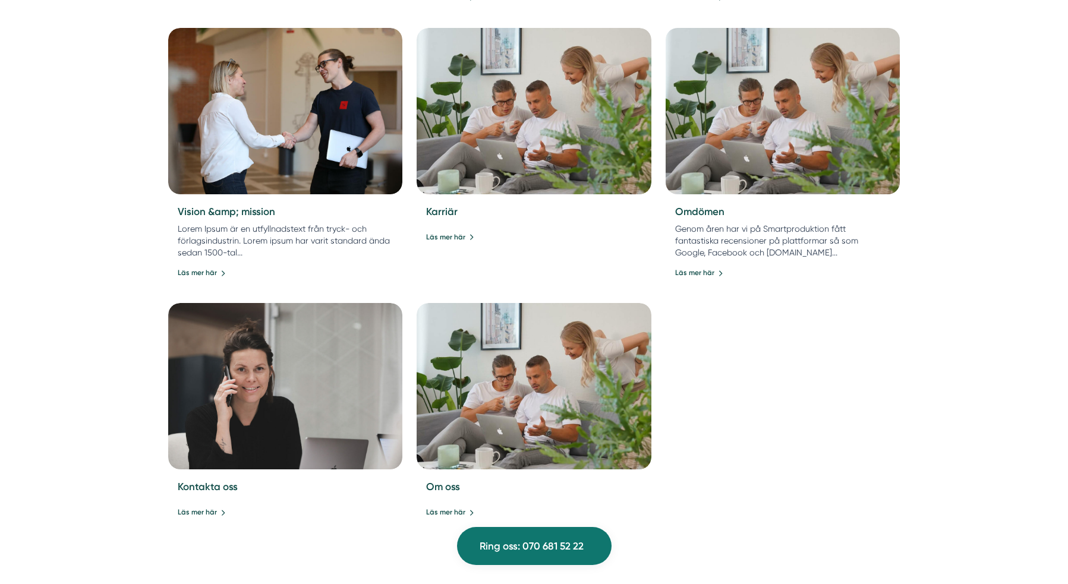
click at [777, 148] on img at bounding box center [783, 111] width 246 height 175
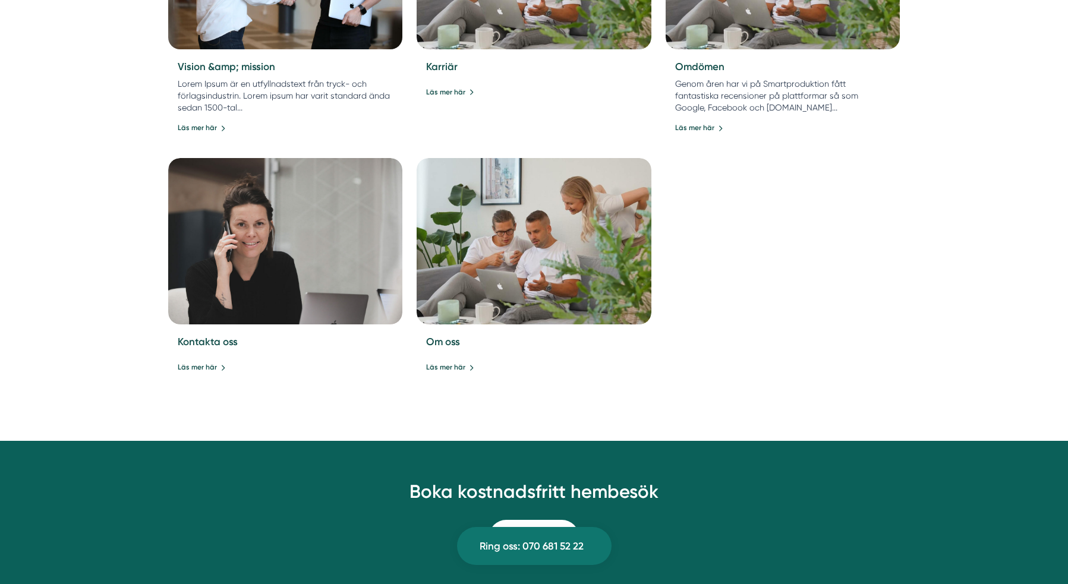
scroll to position [1282, 0]
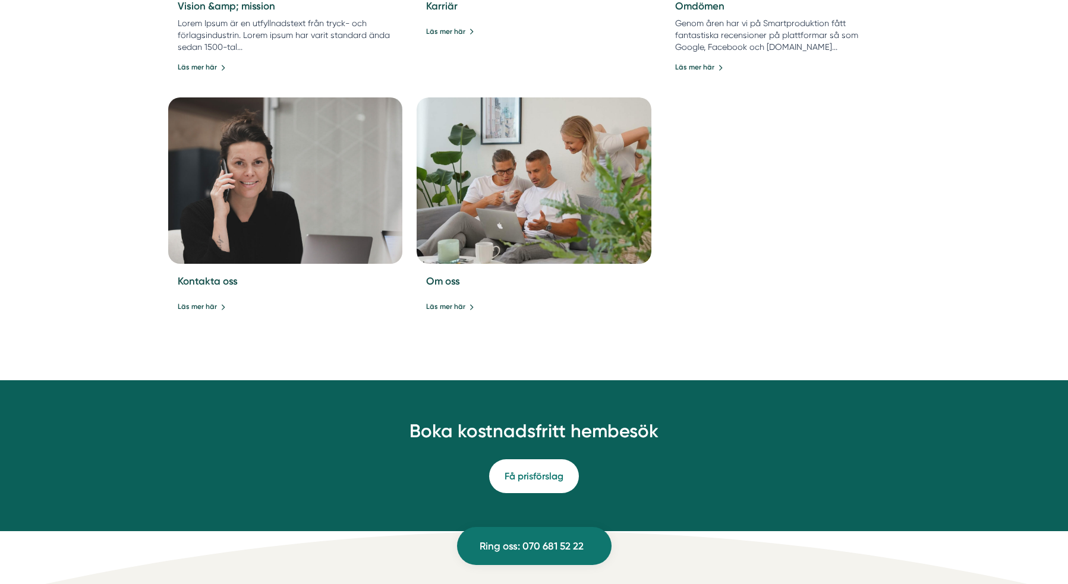
click at [298, 209] on img at bounding box center [285, 180] width 246 height 175
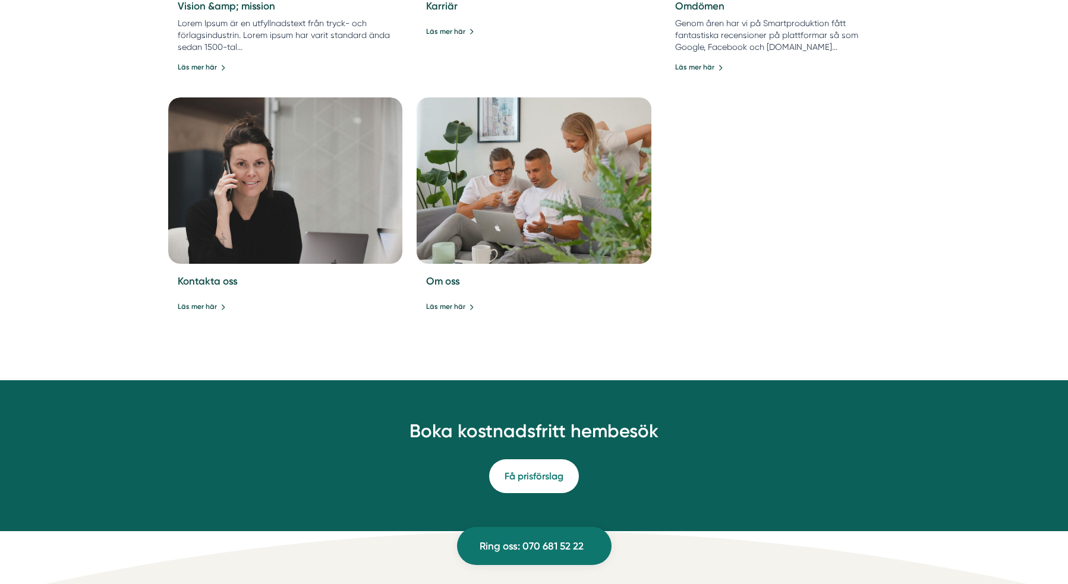
click at [514, 204] on img at bounding box center [534, 180] width 246 height 175
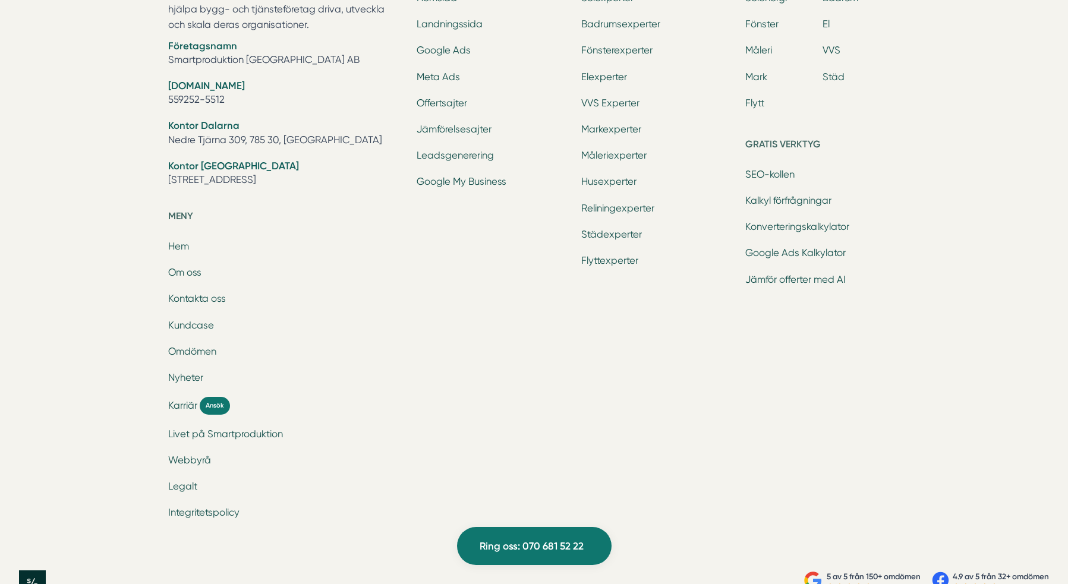
scroll to position [2169, 0]
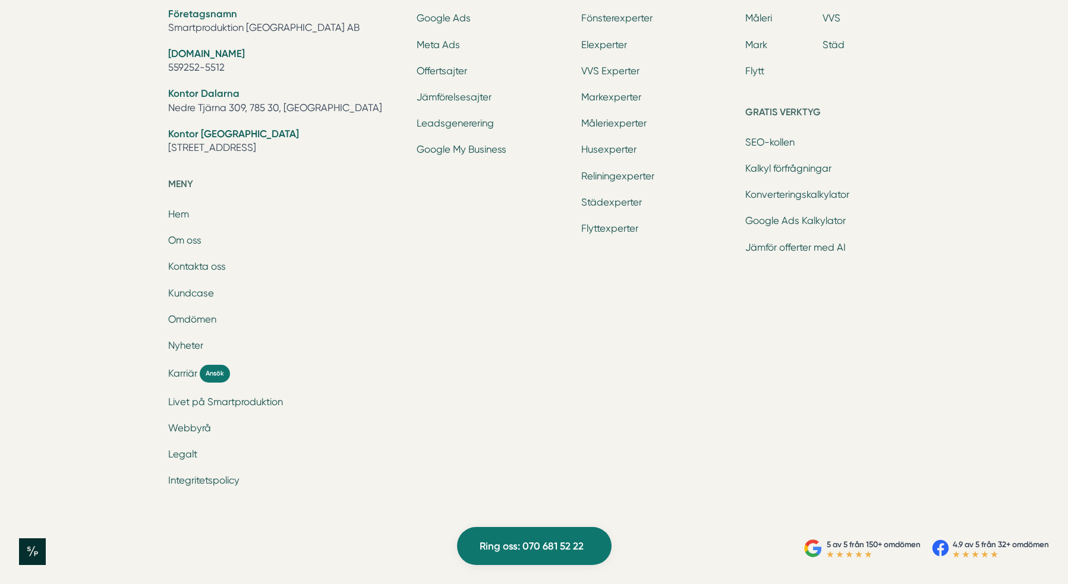
click at [29, 552] on icon at bounding box center [32, 552] width 27 height 27
drag, startPoint x: 37, startPoint y: 554, endPoint x: 116, endPoint y: 541, distance: 80.1
click at [67, 553] on div "5 av 5 från 150+ omdömen 4.9 av 5 från 32+ omdömen" at bounding box center [534, 552] width 1030 height 27
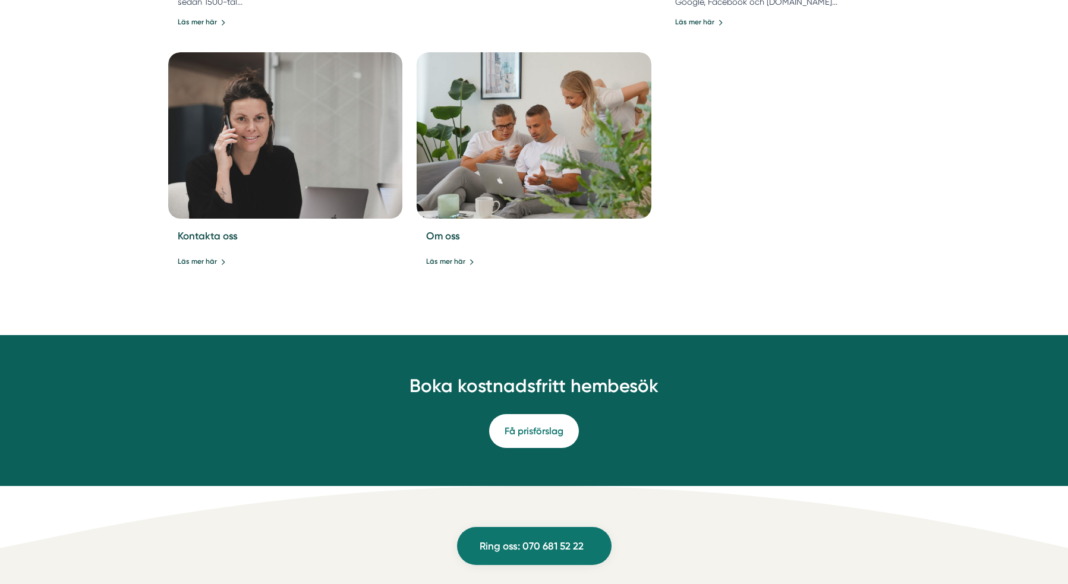
scroll to position [0, 0]
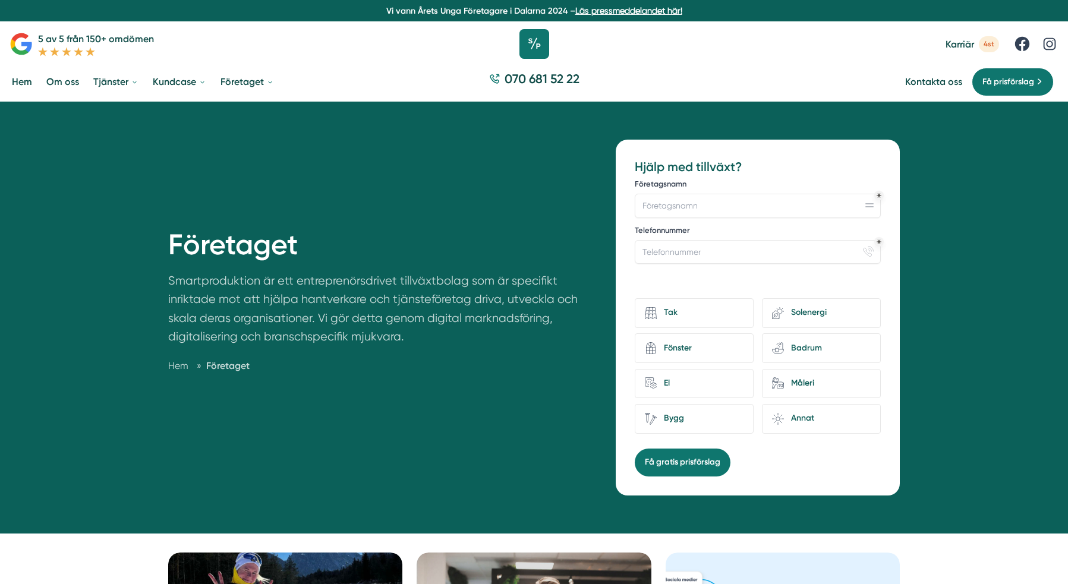
click at [530, 42] on icon at bounding box center [535, 44] width 30 height 30
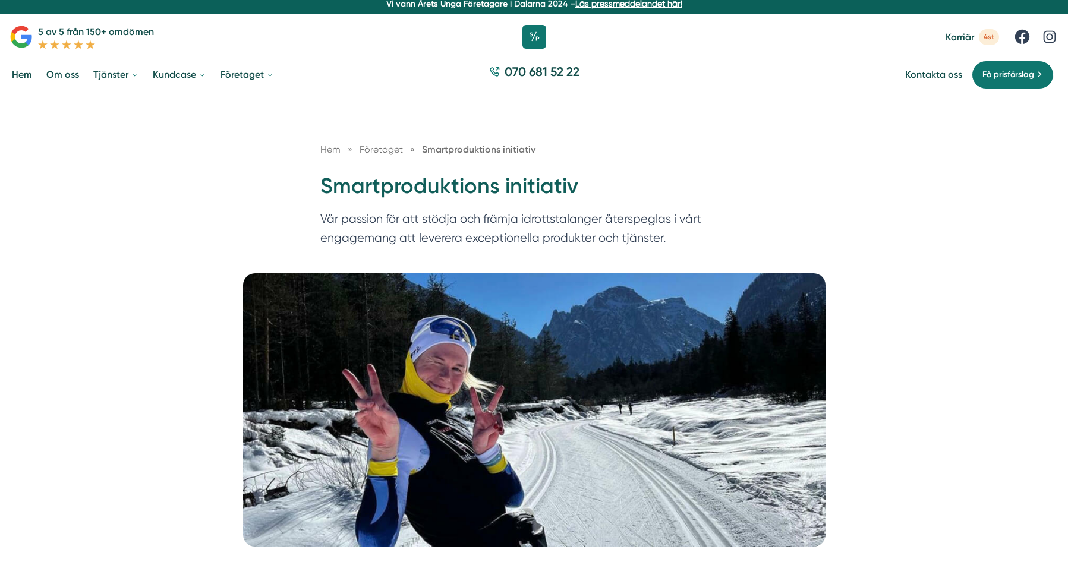
scroll to position [421, 0]
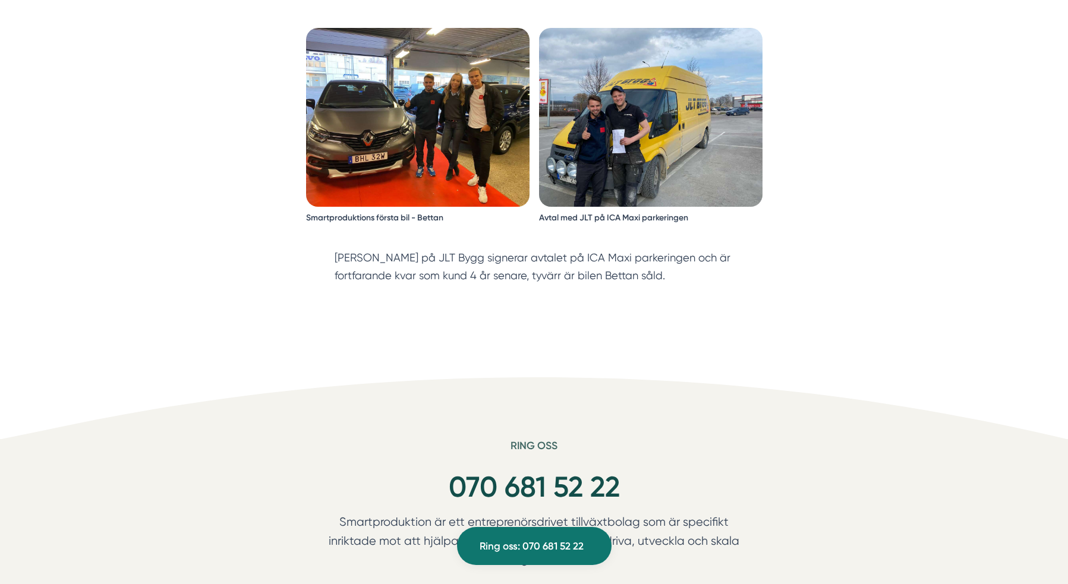
scroll to position [3034, 0]
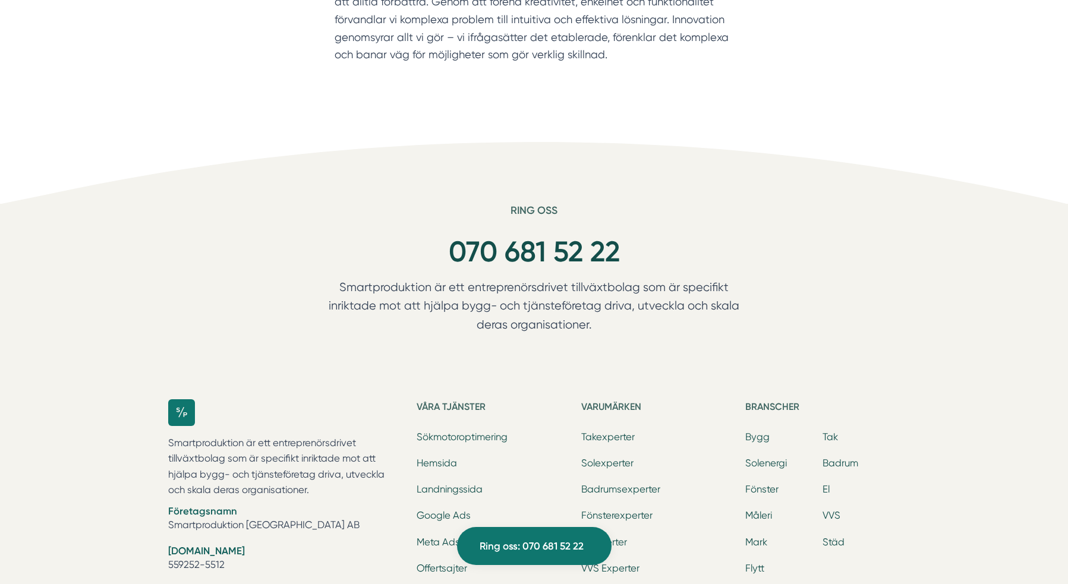
scroll to position [1671, 0]
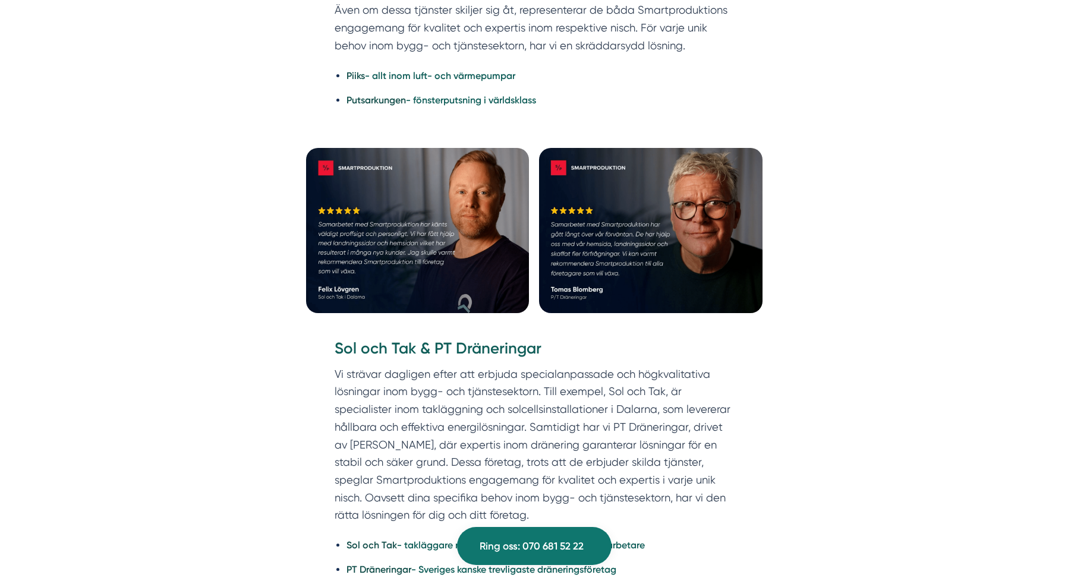
scroll to position [2785, 0]
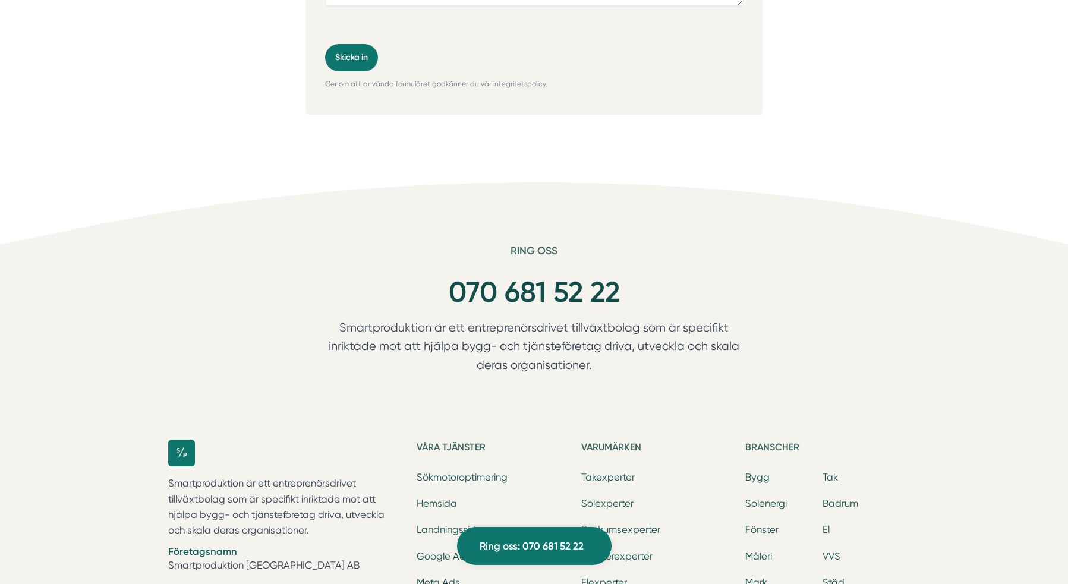
scroll to position [1224, 0]
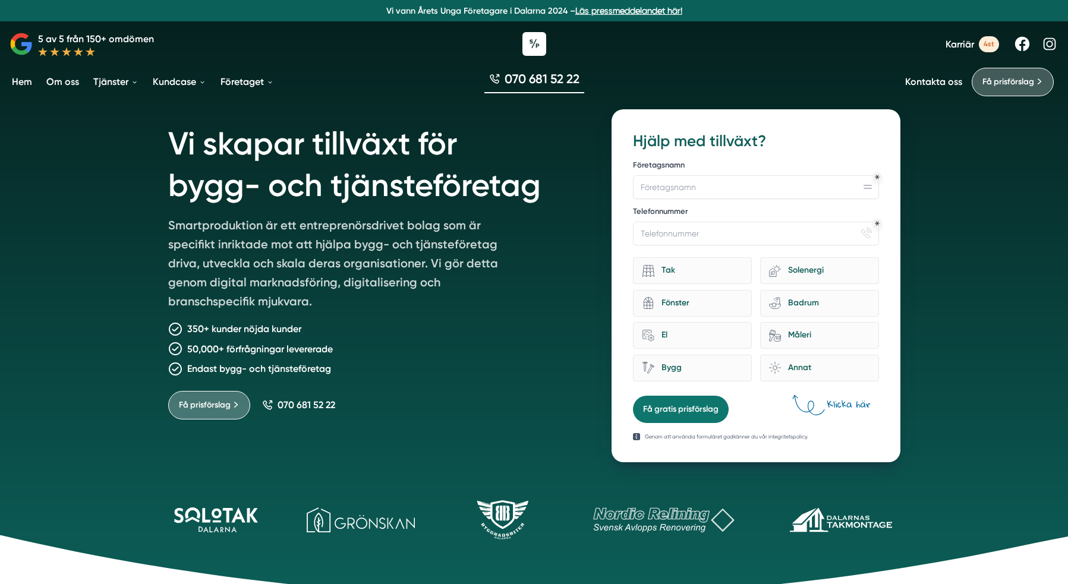
click at [964, 43] on span "Karriär" at bounding box center [960, 44] width 29 height 11
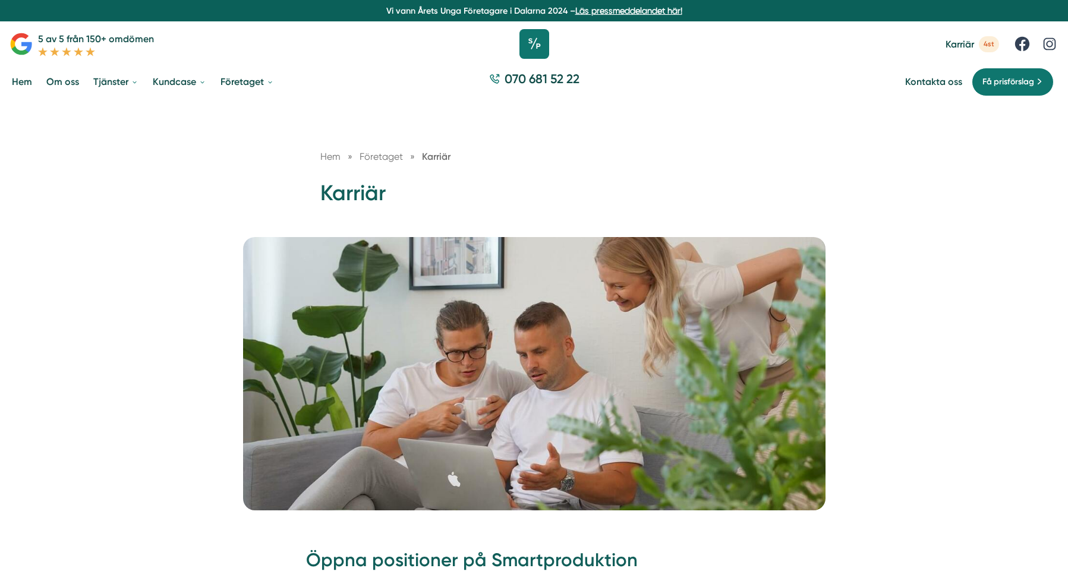
click at [542, 35] on icon at bounding box center [535, 44] width 30 height 30
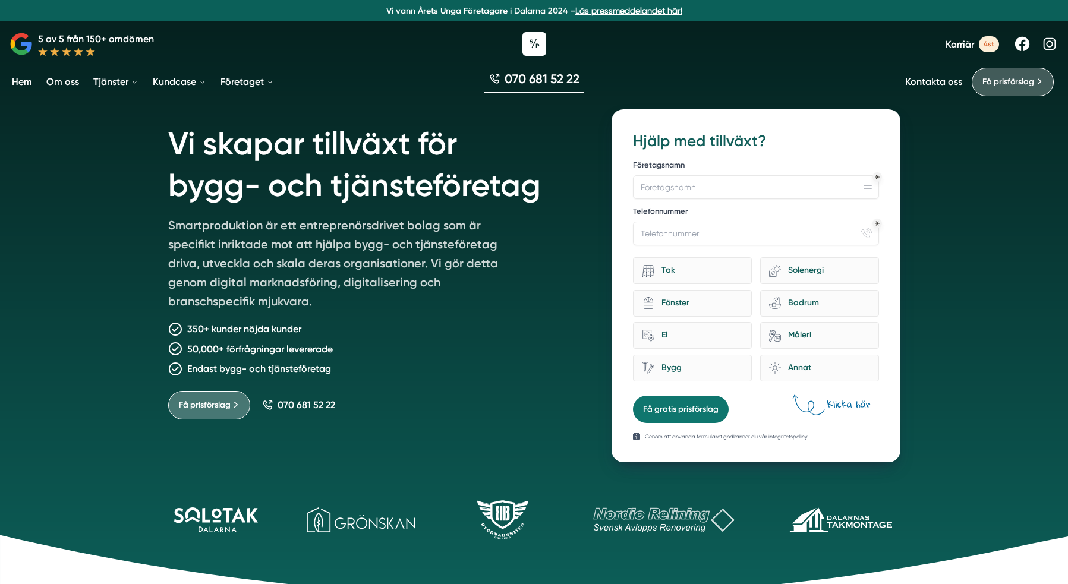
click at [652, 136] on h3 "Hjälp med tillväxt?" at bounding box center [756, 141] width 246 height 21
click at [474, 181] on h1 "Vi skapar tillväxt för bygg- och tjänsteföretag" at bounding box center [376, 162] width 416 height 106
